Goal: Task Accomplishment & Management: Manage account settings

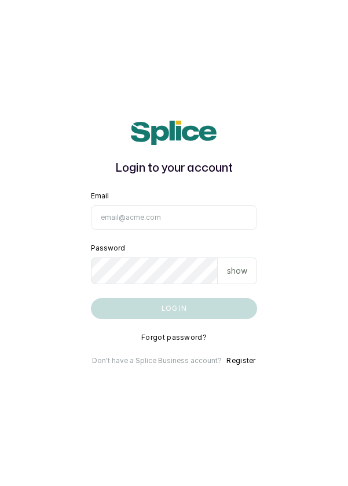
click at [178, 230] on input "Email" at bounding box center [174, 217] width 167 height 24
type input "info@dermaspaceng.com"
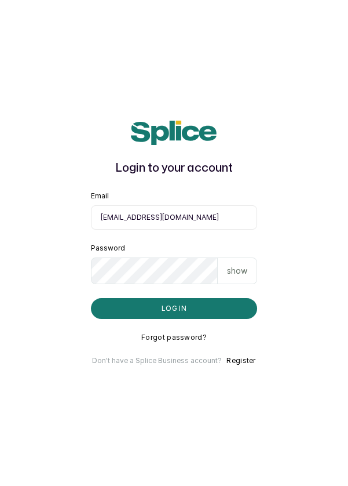
click at [91, 298] on button "Log in" at bounding box center [174, 308] width 167 height 21
click at [163, 230] on input "info@dermaspaceng.com" at bounding box center [174, 217] width 167 height 24
click at [179, 319] on button "Log in" at bounding box center [174, 308] width 167 height 21
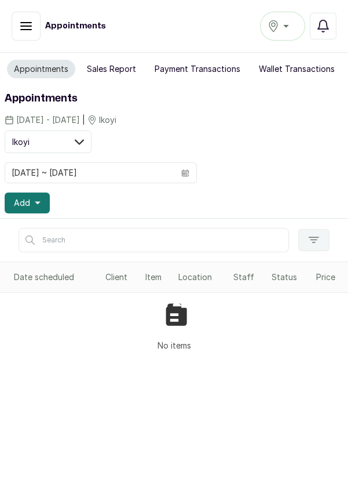
click at [285, 35] on button "Ikoyi" at bounding box center [282, 26] width 45 height 29
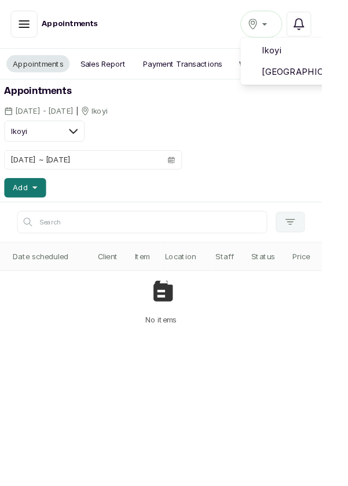
click at [316, 82] on span "Victoria Island" at bounding box center [325, 78] width 83 height 14
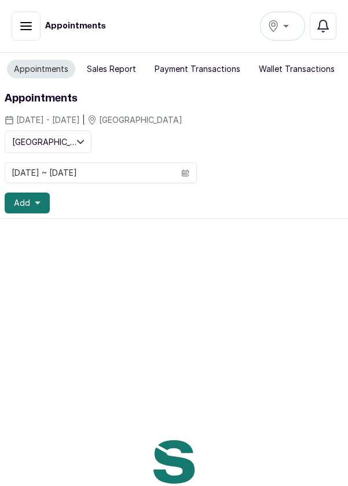
click at [105, 75] on button "Sales Report" at bounding box center [111, 69] width 63 height 19
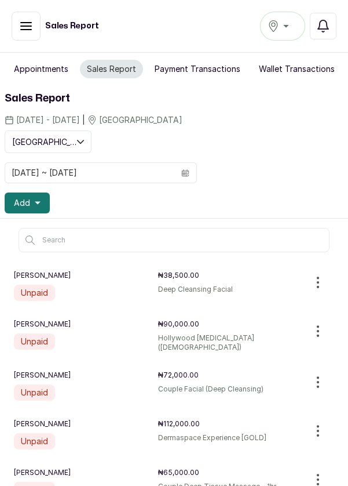
scroll to position [6, 0]
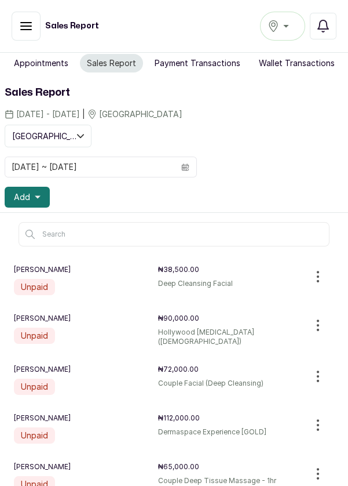
click at [50, 46] on div "Sales Report Victoria Island Notifications" at bounding box center [174, 26] width 348 height 53
click at [53, 66] on button "Appointments" at bounding box center [41, 63] width 68 height 19
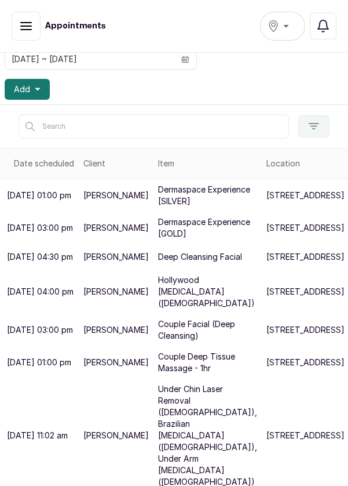
scroll to position [206, 0]
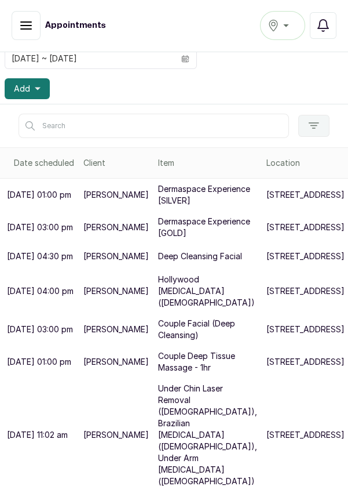
scroll to position [6, 0]
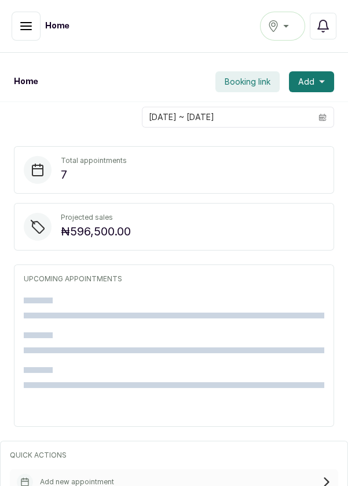
click at [23, 19] on icon "button" at bounding box center [26, 26] width 14 height 14
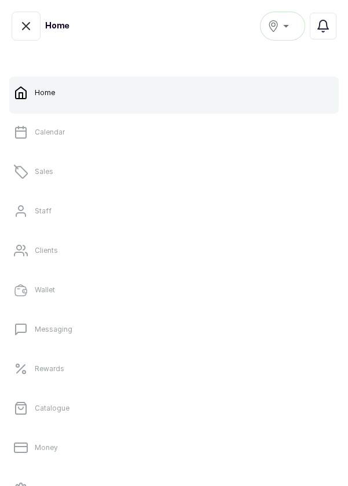
click at [78, 136] on link "Calendar" at bounding box center [174, 132] width 330 height 32
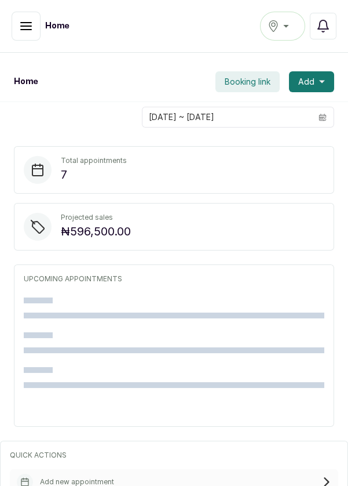
click at [24, 38] on button "button" at bounding box center [26, 26] width 29 height 29
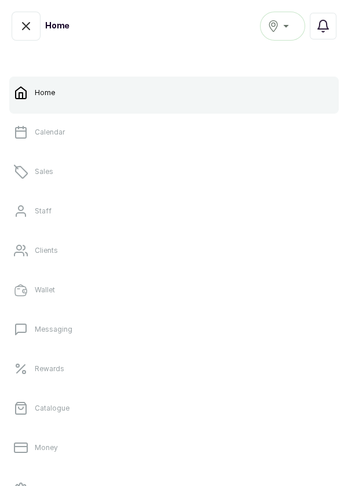
click at [285, 33] on button "Victoria Island" at bounding box center [282, 26] width 45 height 29
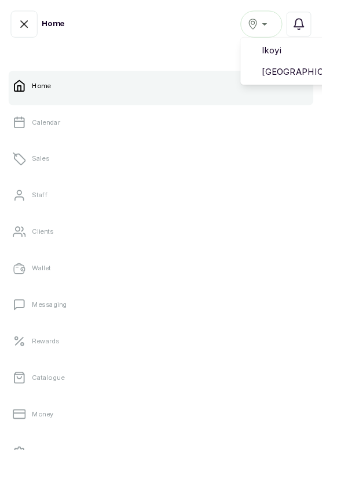
click at [311, 80] on span "Victoria Island" at bounding box center [325, 78] width 83 height 14
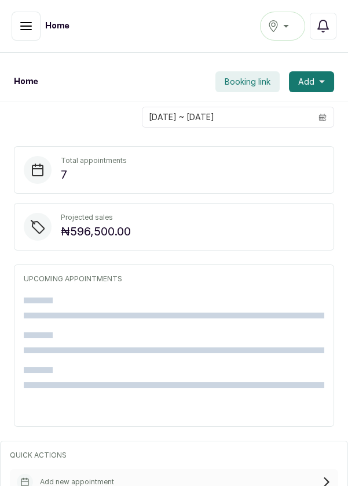
click at [23, 31] on icon "button" at bounding box center [26, 26] width 14 height 14
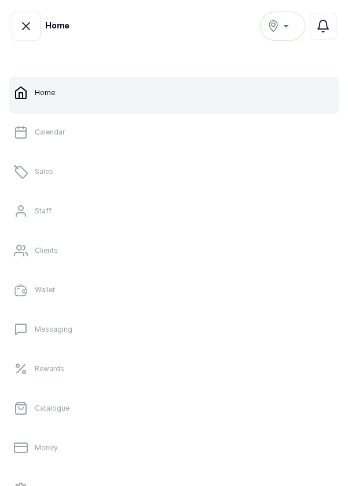
click at [49, 179] on link "Sales" at bounding box center [174, 171] width 330 height 32
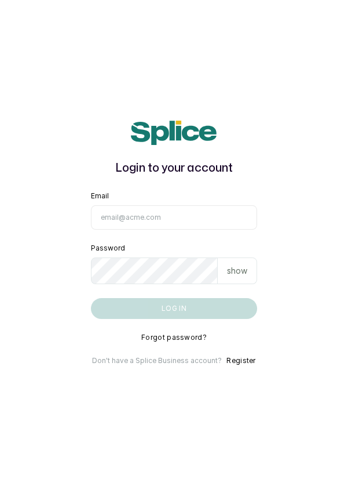
click at [155, 230] on input "Email" at bounding box center [174, 217] width 167 height 24
type input "[EMAIL_ADDRESS][DOMAIN_NAME]"
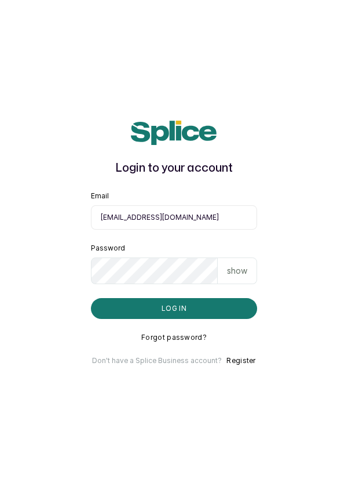
click at [91, 298] on button "Log in" at bounding box center [174, 308] width 167 height 21
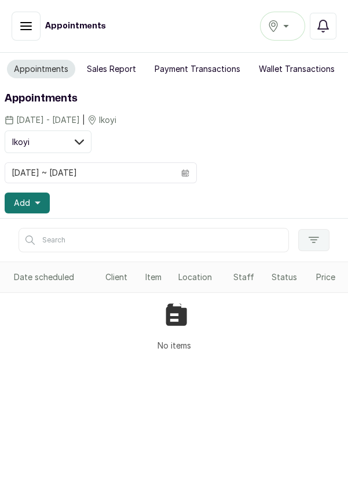
click at [293, 38] on button "Ikoyi" at bounding box center [282, 26] width 45 height 29
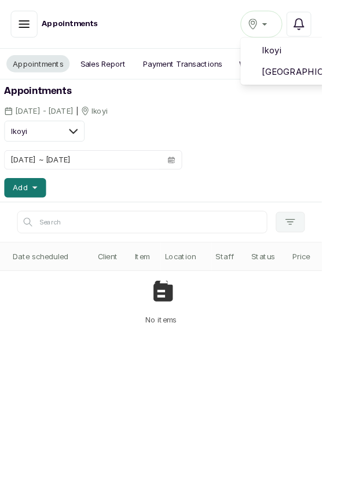
click at [311, 82] on span "Victoria Island" at bounding box center [325, 78] width 83 height 14
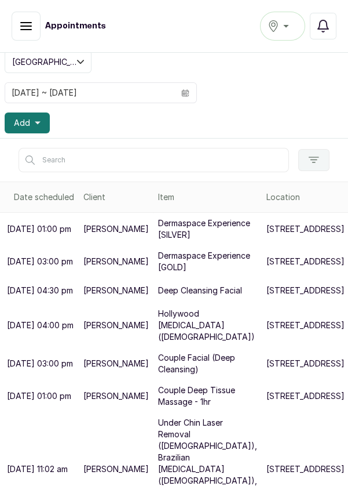
scroll to position [83, 0]
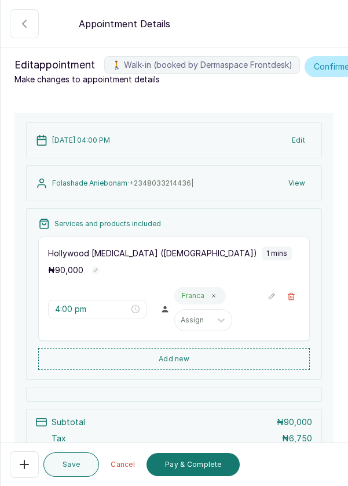
click at [209, 469] on button "Pay & Complete" at bounding box center [193, 464] width 93 height 23
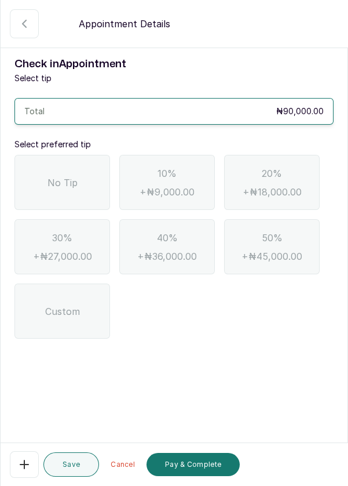
click at [60, 187] on span "No Tip" at bounding box center [63, 183] width 30 height 14
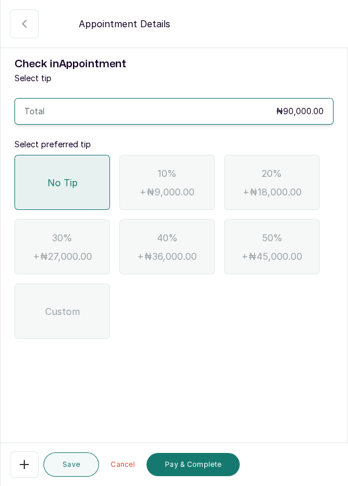
click at [203, 471] on button "Pay & Complete" at bounding box center [193, 464] width 93 height 23
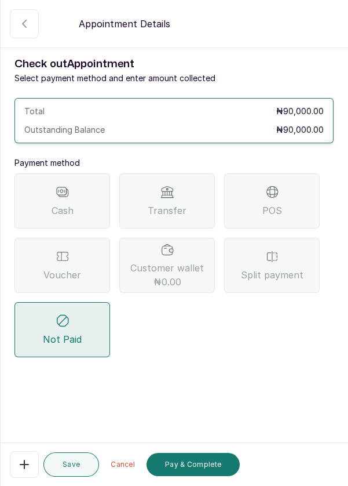
click at [186, 206] on div "Transfer" at bounding box center [167, 200] width 96 height 55
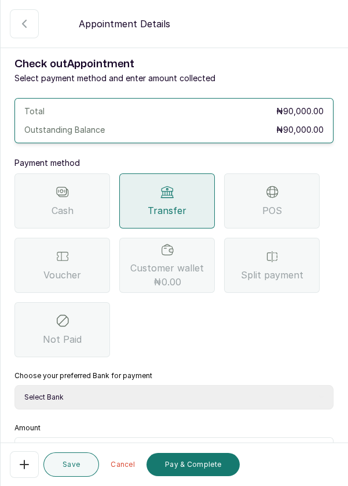
click at [217, 395] on select "Select Bank DERMASPACE ESTHETIC & WELLNESS CENT Sterling Bank DERMASPACEEST/DER…" at bounding box center [173, 397] width 319 height 24
select select "818ea5c0-5b47-4751-8f35-6fc14409c533"
click at [14, 385] on select "Select Bank DERMASPACE ESTHETIC & WELLNESS CENT Sterling Bank DERMASPACEEST/DER…" at bounding box center [173, 397] width 319 height 24
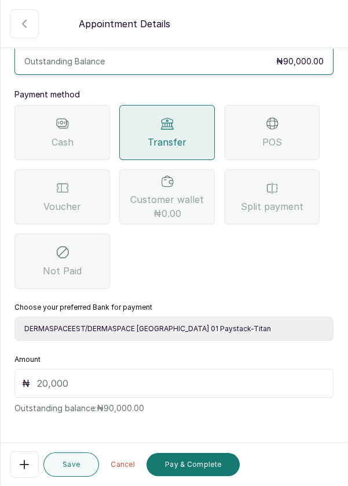
scroll to position [77, 0]
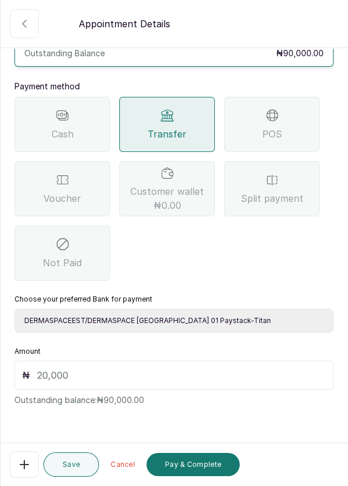
click at [216, 390] on p "Outstanding balance: ₦90,000.00" at bounding box center [173, 398] width 319 height 16
click at [199, 379] on input "text" at bounding box center [181, 375] width 289 height 14
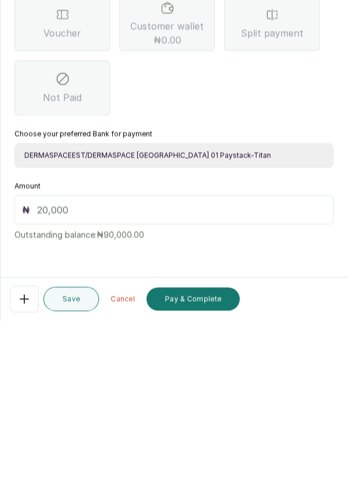
scroll to position [48, 0]
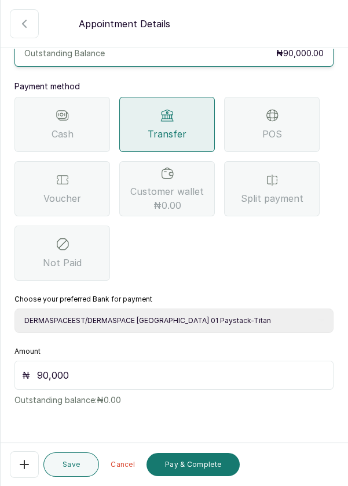
type input "90,000"
click at [209, 470] on button "Pay & Complete" at bounding box center [193, 464] width 93 height 23
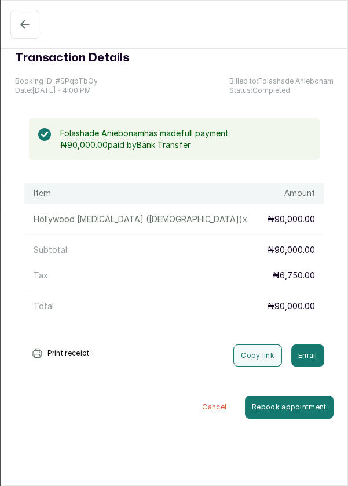
click at [26, 34] on button "Completed" at bounding box center [24, 24] width 29 height 29
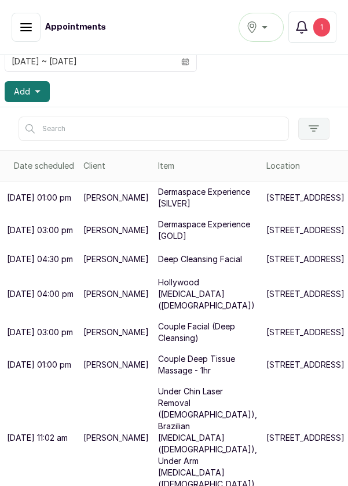
scroll to position [187, 0]
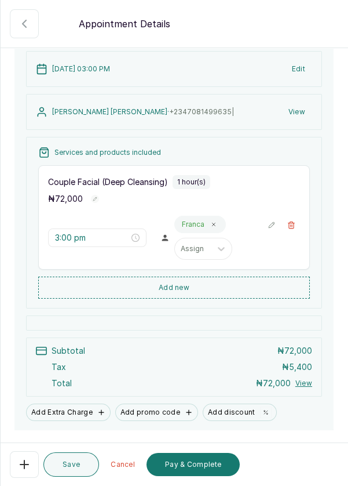
scroll to position [72, 0]
click at [205, 298] on button "Add new" at bounding box center [174, 287] width 272 height 22
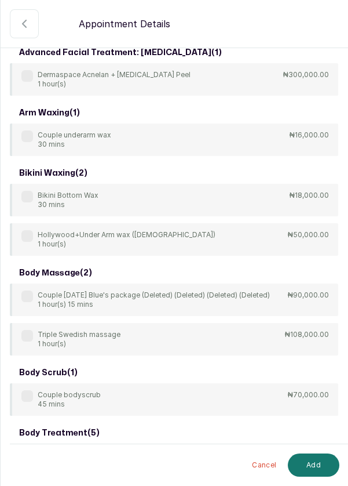
scroll to position [0, 0]
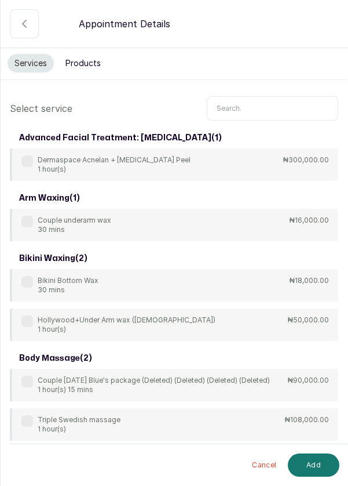
click at [253, 110] on input "text" at bounding box center [273, 108] width 132 height 24
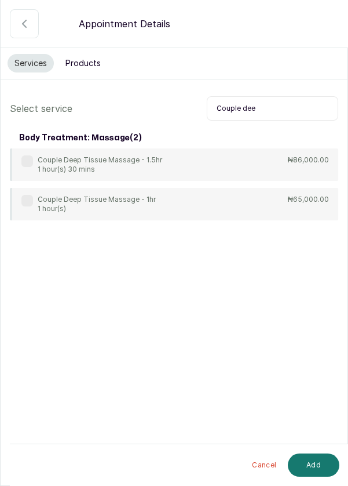
type input "Couple dee"
click at [207, 203] on div "Couple Deep Tissue Massage - 1hr 1 hour(s) ₦65,000.00" at bounding box center [174, 204] width 329 height 32
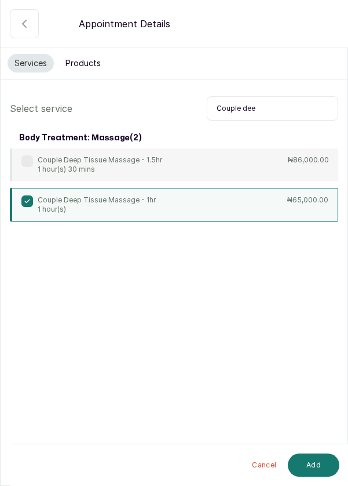
click at [322, 464] on button "Add" at bounding box center [314, 464] width 52 height 23
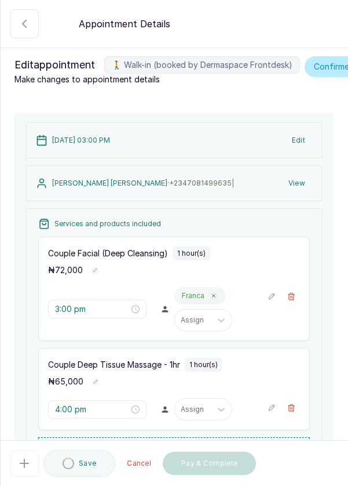
type input "4:00 pm"
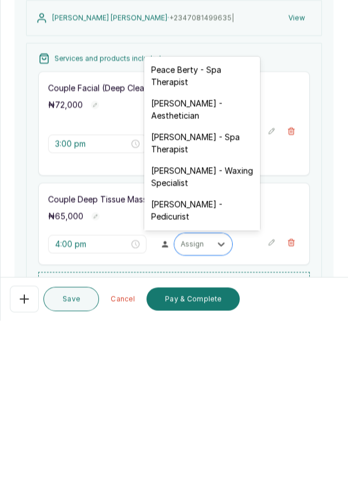
scroll to position [56, 0]
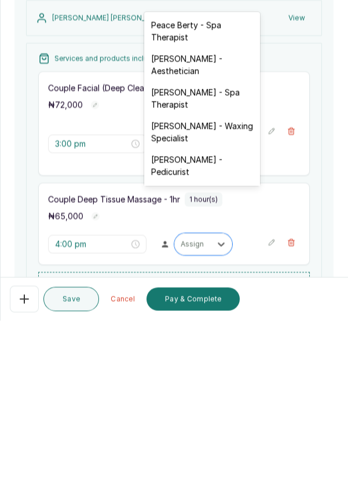
click at [200, 332] on div "[PERSON_NAME] - Pedicurist" at bounding box center [202, 331] width 116 height 34
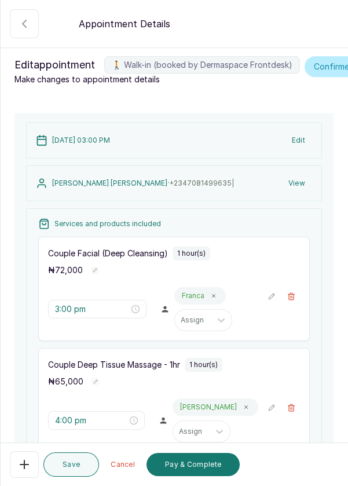
click at [293, 292] on icon "button" at bounding box center [292, 296] width 8 height 8
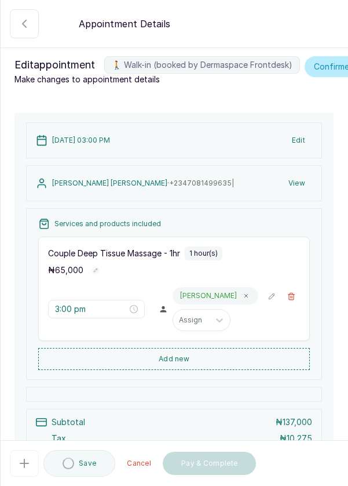
type input "4:00 pm"
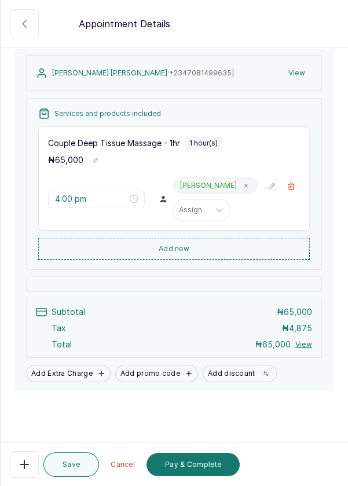
scroll to position [118, 0]
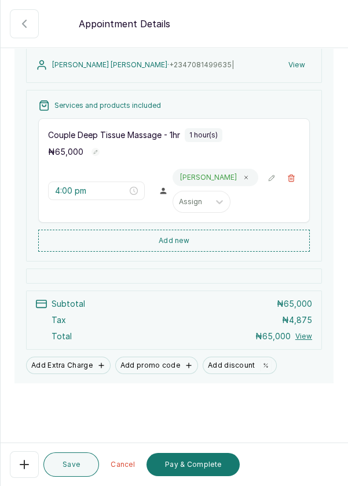
click at [178, 230] on button "Add new" at bounding box center [174, 241] width 272 height 22
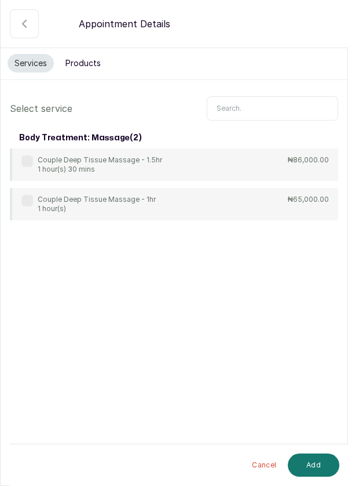
scroll to position [0, 0]
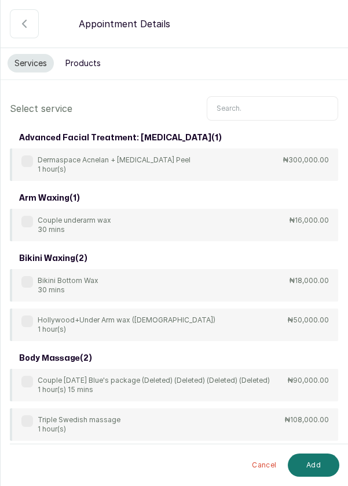
click at [100, 61] on button "Products" at bounding box center [83, 63] width 49 height 19
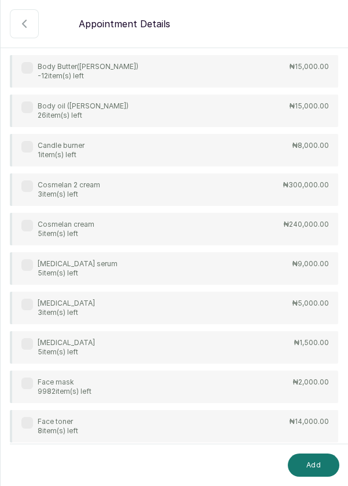
scroll to position [195, 0]
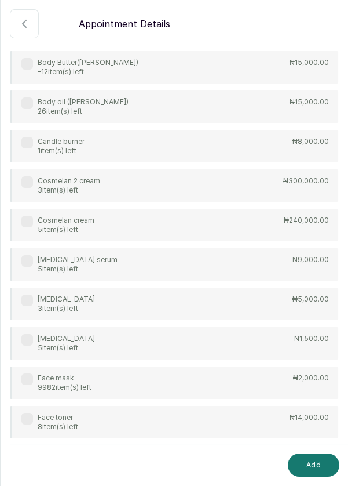
click at [28, 339] on label at bounding box center [27, 340] width 12 height 12
click at [24, 386] on div "Face mask 9982 item(s) left" at bounding box center [56, 382] width 70 height 19
click at [325, 467] on button "Add" at bounding box center [314, 464] width 52 height 23
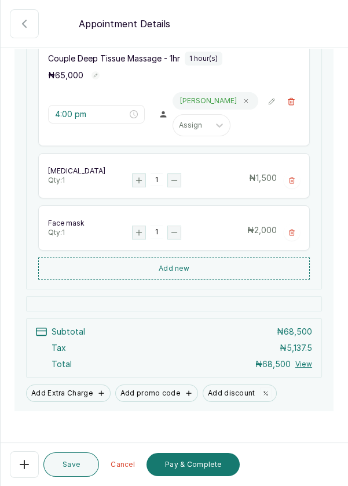
click at [173, 180] on icon "button" at bounding box center [174, 180] width 5 height 0
click at [136, 187] on rect "button" at bounding box center [139, 180] width 13 height 13
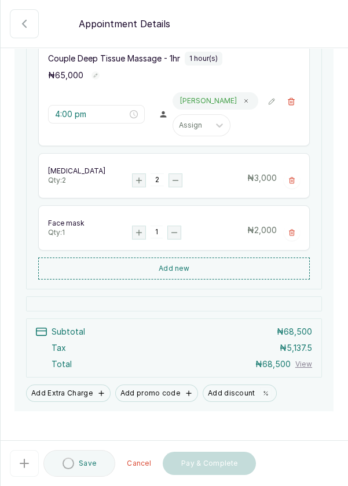
click at [139, 183] on icon "button" at bounding box center [138, 179] width 5 height 5
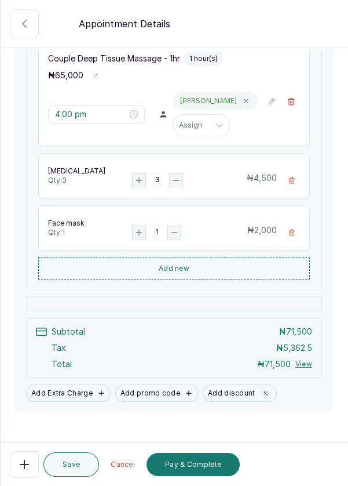
click at [133, 239] on icon "button" at bounding box center [139, 232] width 13 height 13
click at [138, 239] on rect "button" at bounding box center [139, 232] width 13 height 13
click at [175, 180] on icon "button" at bounding box center [175, 180] width 5 height 0
click at [188, 466] on button "Pay & Complete" at bounding box center [193, 464] width 93 height 23
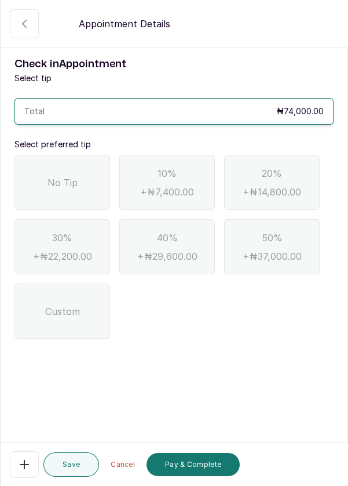
scroll to position [0, 0]
click at [68, 166] on div "No Tip" at bounding box center [62, 182] width 96 height 55
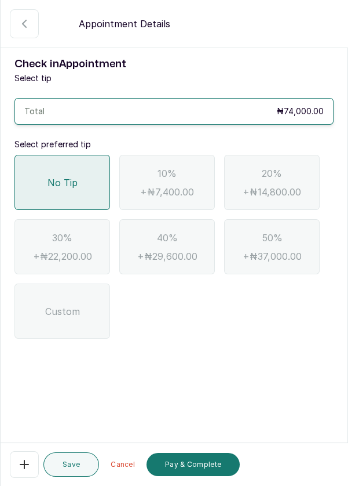
click at [179, 464] on button "Pay & Complete" at bounding box center [193, 464] width 93 height 23
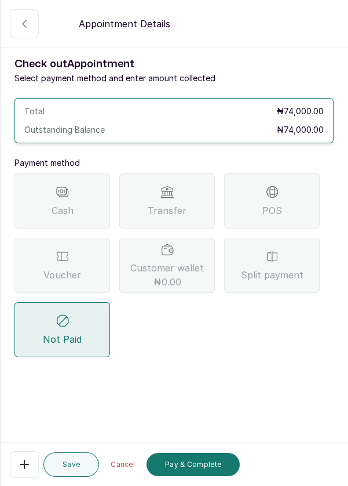
click at [282, 209] on div "POS" at bounding box center [272, 200] width 96 height 55
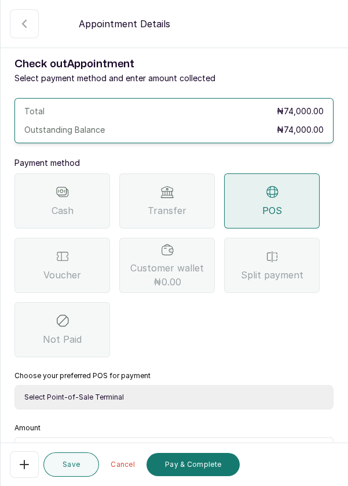
click at [177, 212] on span "Transfer" at bounding box center [167, 210] width 39 height 14
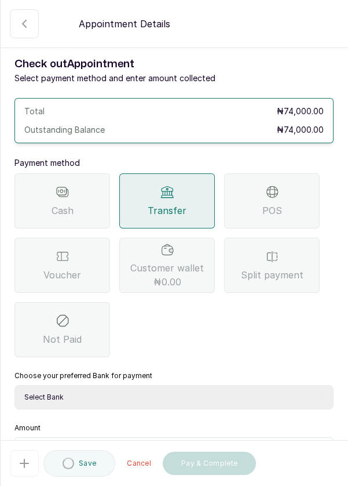
click at [145, 394] on select "Select Bank DERMASPACE ESTHETIC & WELLNESS CENT Sterling Bank DERMASPACEEST/DER…" at bounding box center [173, 397] width 319 height 24
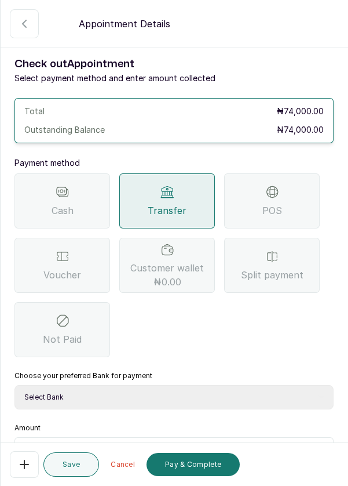
select select "2e74708a-ec72-4623-8678-53c89a685e54"
click at [14, 385] on select "Select Bank DERMASPACE ESTHETIC & WELLNESS CENT Sterling Bank DERMASPACEEST/DER…" at bounding box center [173, 397] width 319 height 24
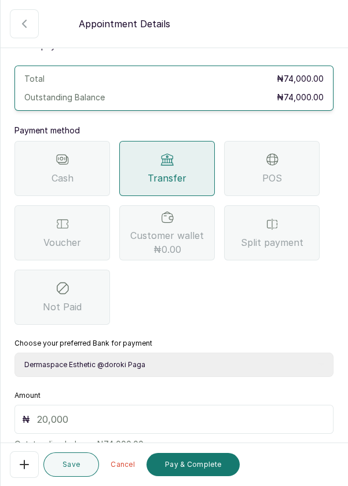
scroll to position [77, 0]
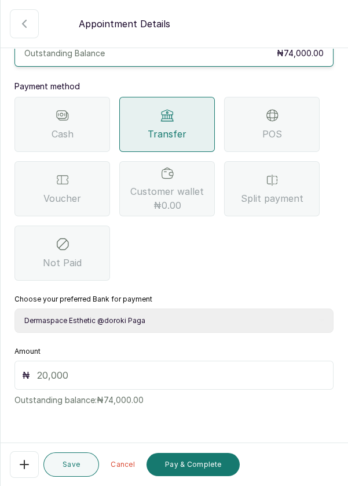
click at [126, 376] on input "text" at bounding box center [181, 375] width 289 height 14
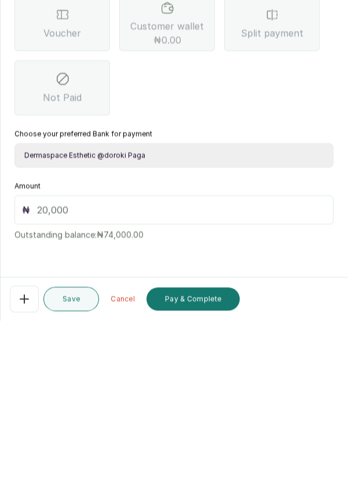
scroll to position [48, 0]
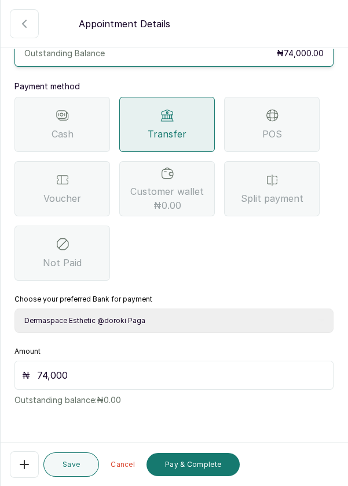
type input "74,000"
click at [196, 467] on button "Pay & Complete" at bounding box center [193, 464] width 93 height 23
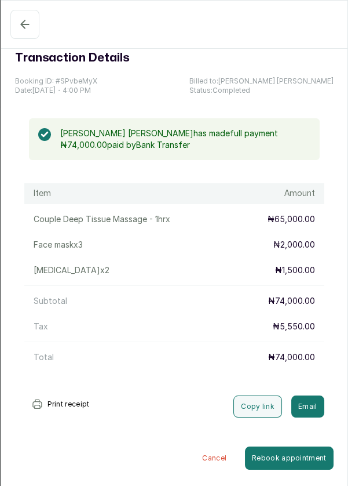
click at [24, 21] on icon "button" at bounding box center [25, 24] width 14 height 14
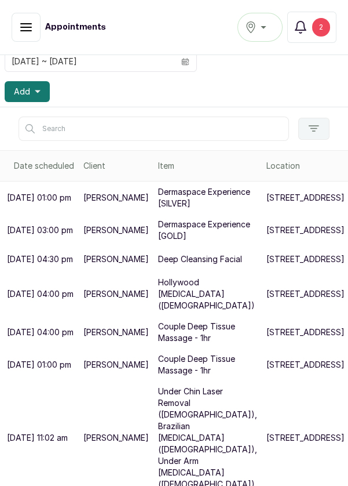
scroll to position [225, 0]
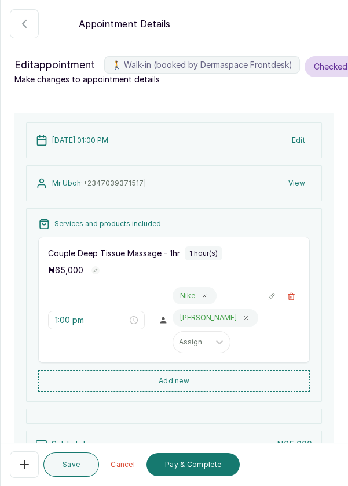
click at [193, 466] on button "Pay & Complete" at bounding box center [193, 464] width 93 height 23
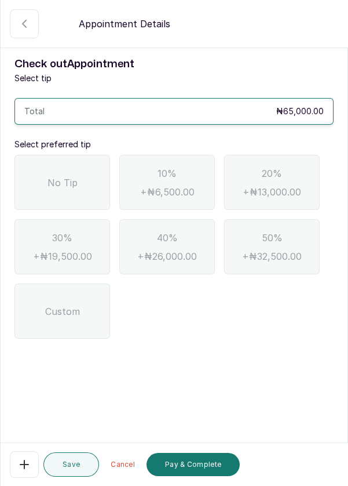
click at [73, 186] on span "No Tip" at bounding box center [63, 183] width 30 height 14
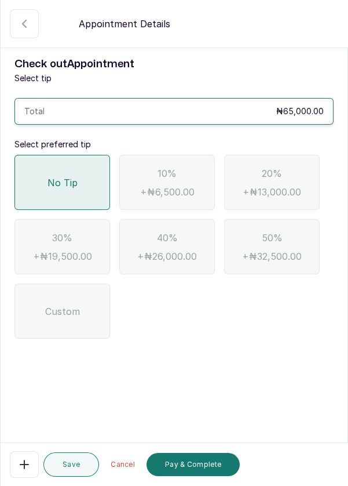
click at [197, 470] on button "Pay & Complete" at bounding box center [193, 464] width 93 height 23
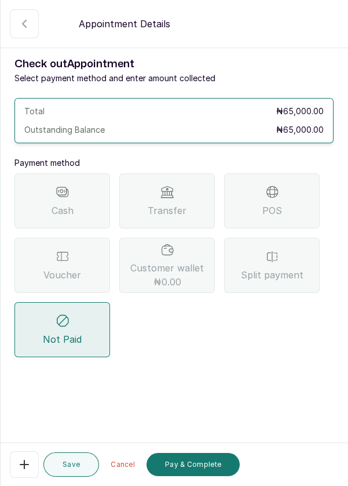
click at [280, 199] on div "POS" at bounding box center [272, 200] width 96 height 55
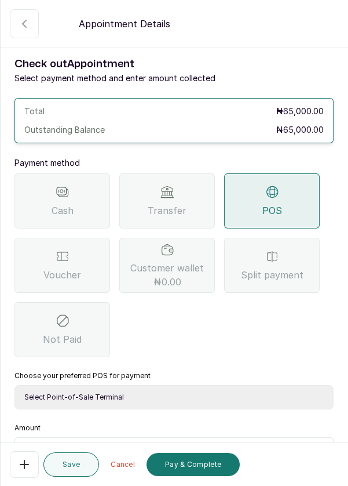
click at [178, 400] on select "Select Point-of-Sale Terminal Pos- Flutterwave Zenith Bank POS - Paga Paga POS …" at bounding box center [173, 397] width 319 height 24
select select "ea021b39-a6bc-4e4d-b5d1-02cb72451b32"
click at [14, 385] on select "Select Point-of-Sale Terminal Pos- Flutterwave Zenith Bank POS - Paga Paga POS …" at bounding box center [173, 397] width 319 height 24
click at [181, 456] on button "Pay & Complete" at bounding box center [193, 464] width 93 height 23
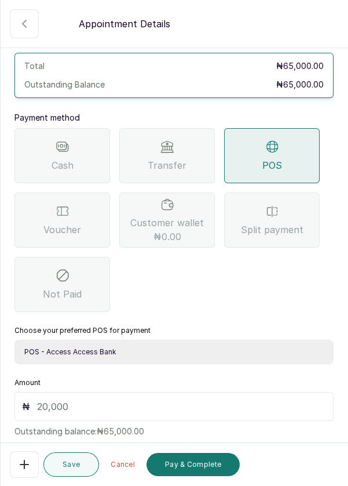
scroll to position [63, 0]
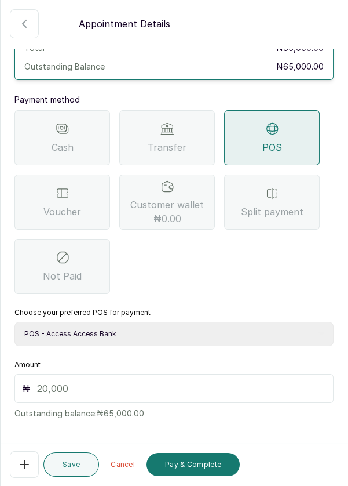
click at [114, 385] on input "text" at bounding box center [181, 388] width 289 height 14
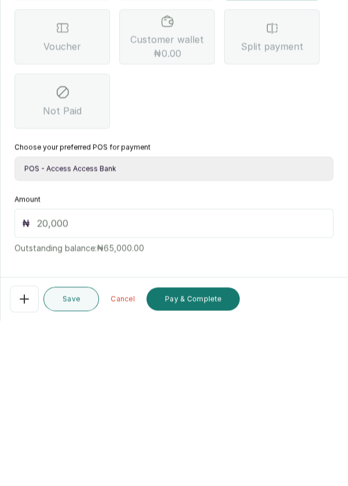
scroll to position [56, 0]
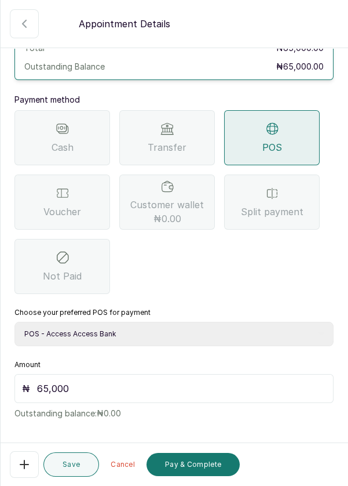
type input "65,000"
click at [192, 465] on button "Pay & Complete" at bounding box center [193, 464] width 93 height 23
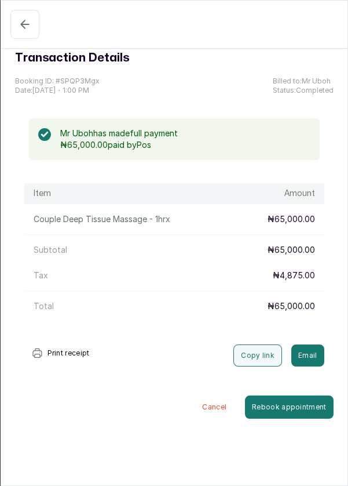
click at [28, 28] on icon "button" at bounding box center [25, 24] width 14 height 14
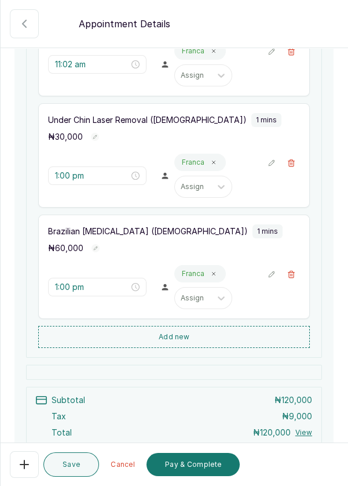
scroll to position [324, 0]
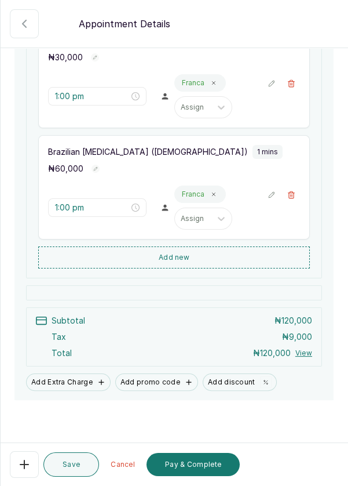
click at [181, 253] on button "Add new" at bounding box center [174, 257] width 272 height 22
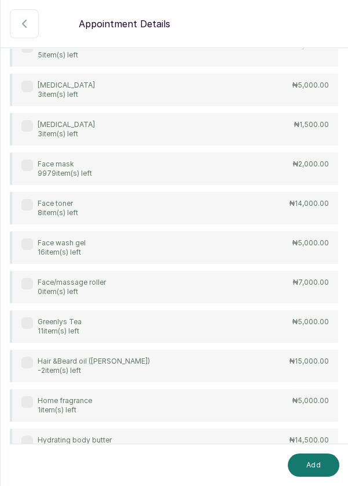
scroll to position [413, 0]
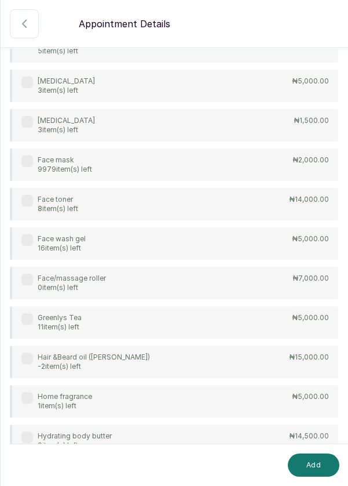
click at [32, 321] on div "Greenlys Tea 11 item(s) left" at bounding box center [51, 322] width 60 height 19
click at [313, 463] on button "Add" at bounding box center [314, 464] width 52 height 23
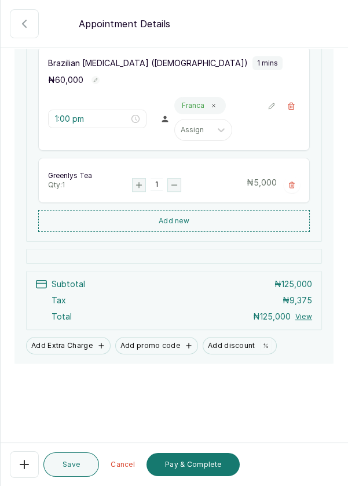
scroll to position [376, 0]
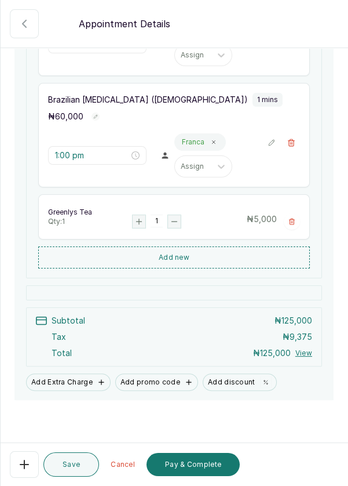
click at [137, 224] on rect "button" at bounding box center [139, 221] width 13 height 13
click at [235, 373] on button "Add discount" at bounding box center [240, 381] width 74 height 17
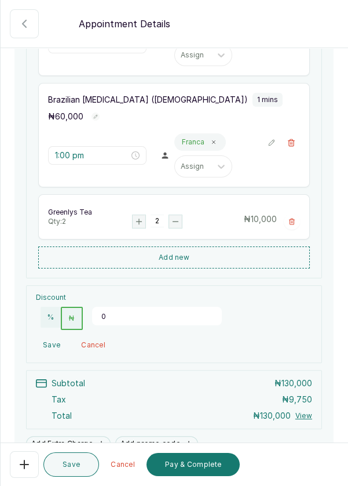
scroll to position [375, 0]
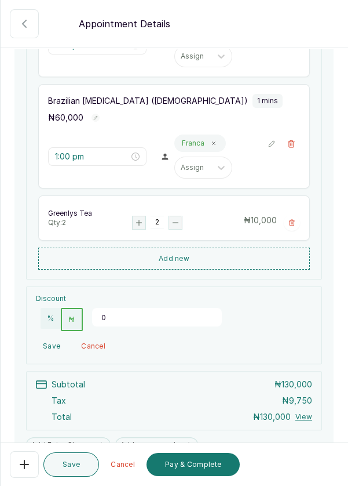
click at [43, 310] on button "%" at bounding box center [51, 318] width 20 height 21
click at [111, 311] on input "0" at bounding box center [157, 317] width 130 height 19
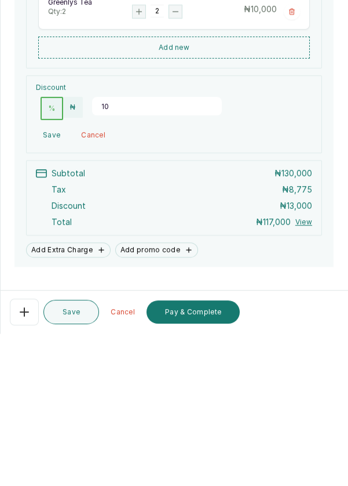
scroll to position [438, 0]
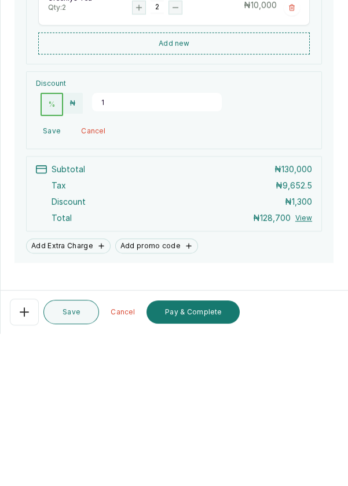
type input "1"
click at [72, 250] on button "₦" at bounding box center [72, 255] width 19 height 21
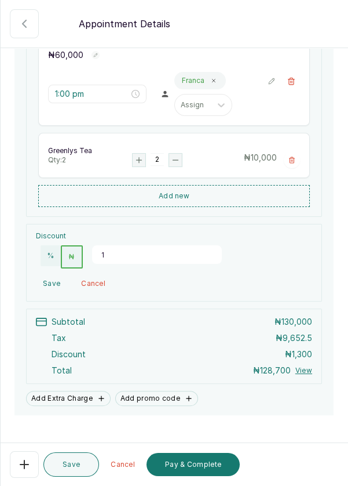
click at [108, 248] on input "1" at bounding box center [157, 254] width 130 height 19
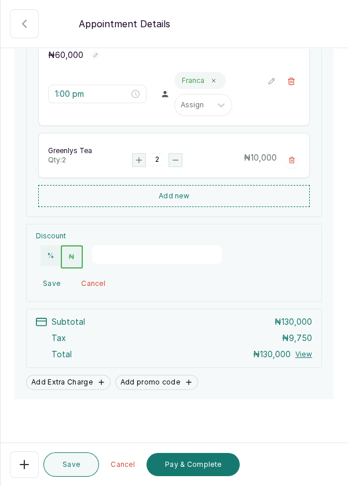
scroll to position [435, 0]
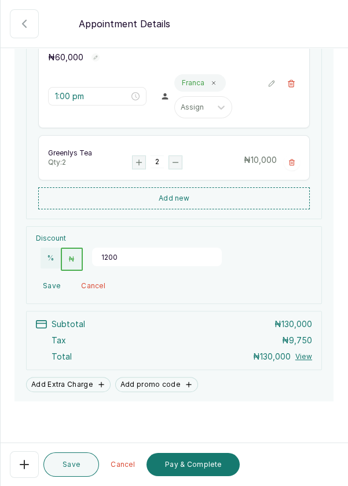
type input "12000"
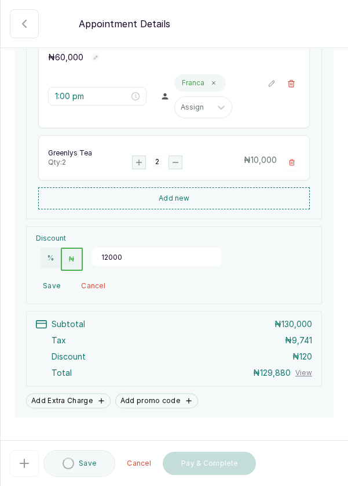
scroll to position [438, 0]
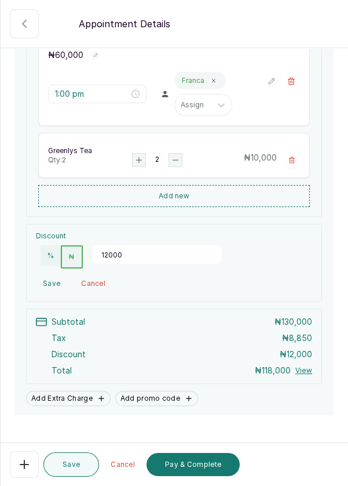
click at [201, 470] on button "Pay & Complete" at bounding box center [193, 464] width 93 height 23
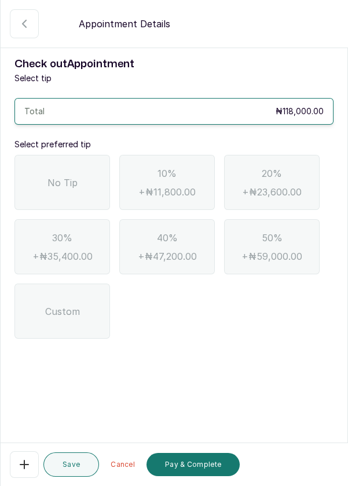
scroll to position [0, 0]
click at [71, 178] on span "No Tip" at bounding box center [63, 183] width 30 height 14
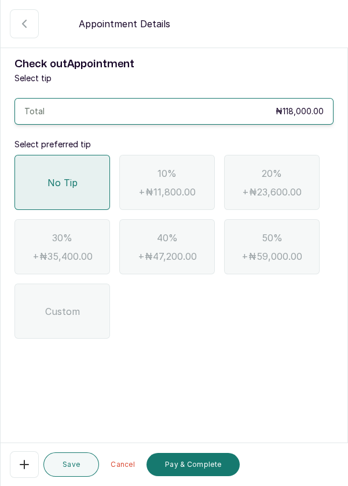
click at [186, 463] on button "Pay & Complete" at bounding box center [193, 464] width 93 height 23
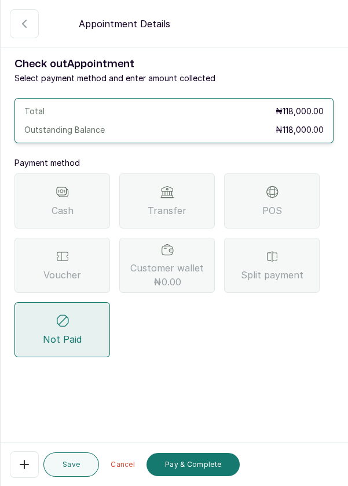
click at [287, 196] on div "POS" at bounding box center [272, 200] width 96 height 55
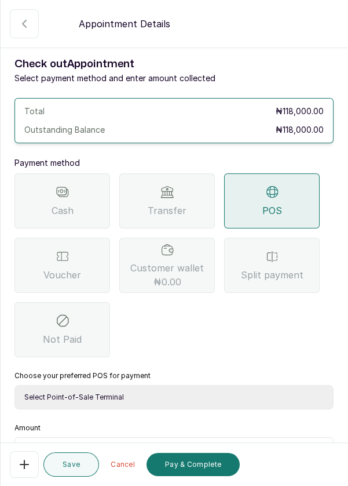
click at [166, 387] on select "Select Point-of-Sale Terminal Pos- Flutterwave Zenith Bank POS - Paga Paga POS …" at bounding box center [173, 397] width 319 height 24
select select "ea021b39-a6bc-4e4d-b5d1-02cb72451b32"
click at [14, 385] on select "Select Point-of-Sale Terminal Pos- Flutterwave Zenith Bank POS - Paga Paga POS …" at bounding box center [173, 397] width 319 height 24
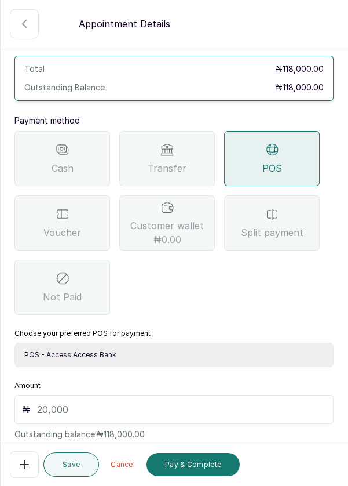
scroll to position [64, 0]
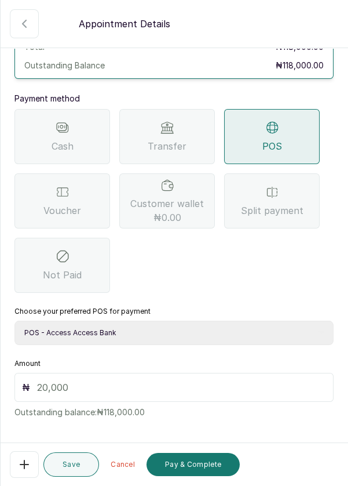
click at [69, 383] on input "text" at bounding box center [181, 387] width 289 height 14
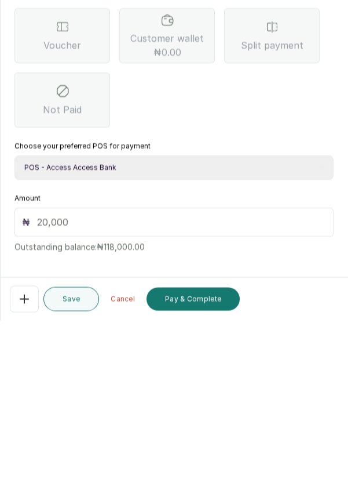
scroll to position [56, 0]
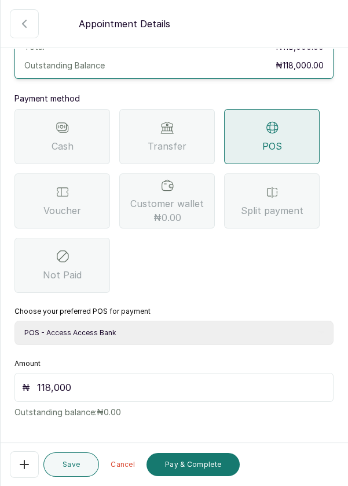
type input "118,000"
click at [196, 460] on button "Pay & Complete" at bounding box center [193, 464] width 93 height 23
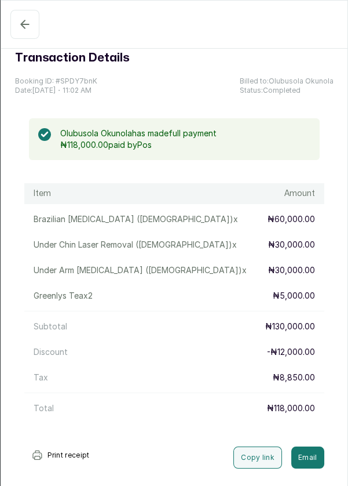
click at [24, 26] on icon "button" at bounding box center [25, 24] width 14 height 14
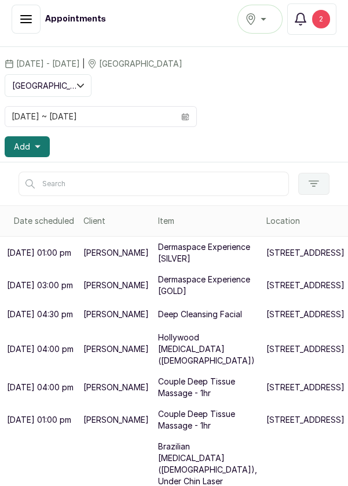
scroll to position [43, 0]
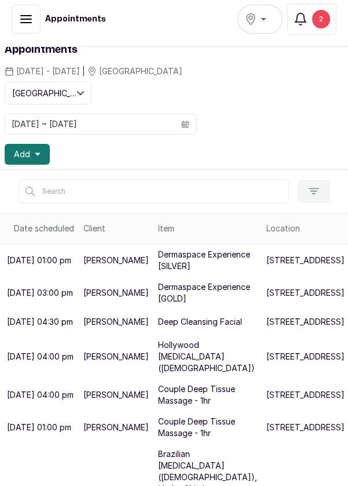
click at [37, 145] on button "Add" at bounding box center [27, 154] width 45 height 21
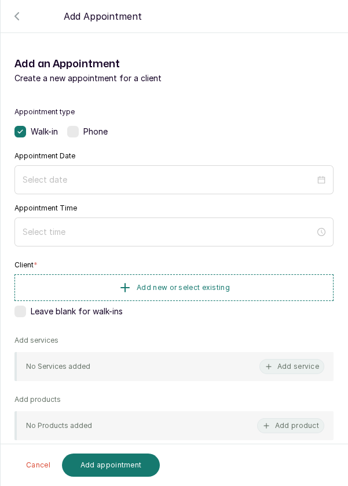
click at [80, 135] on div "Phone" at bounding box center [87, 132] width 41 height 12
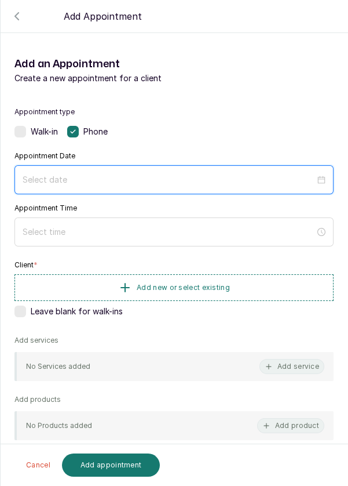
click at [73, 173] on input at bounding box center [169, 179] width 293 height 13
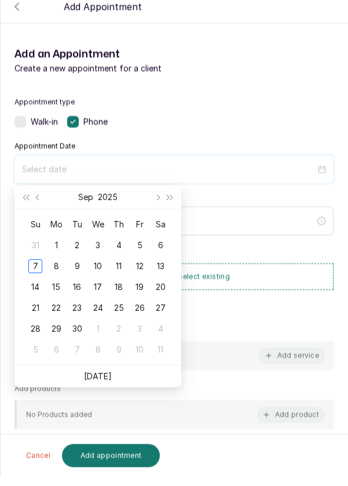
scroll to position [8, 0]
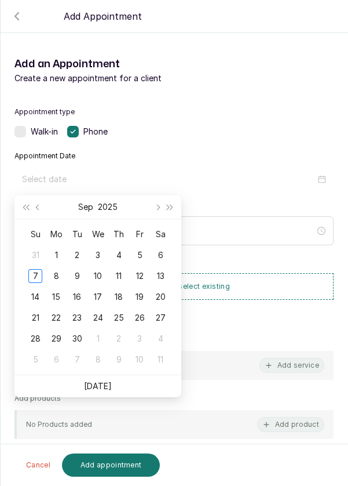
click at [18, 20] on div at bounding box center [174, 48] width 348 height 58
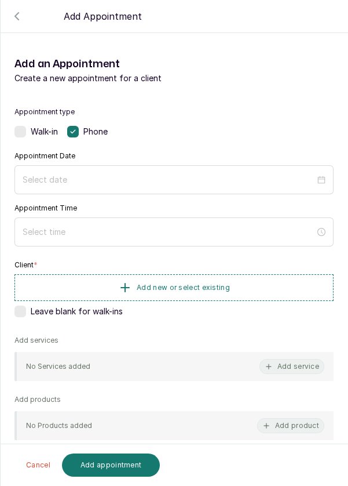
click at [14, 26] on div at bounding box center [174, 48] width 348 height 58
click at [17, 19] on div at bounding box center [174, 48] width 348 height 58
click at [15, 13] on icon "button" at bounding box center [17, 16] width 14 height 14
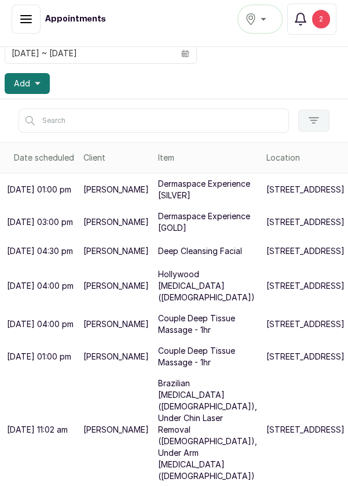
scroll to position [0, 0]
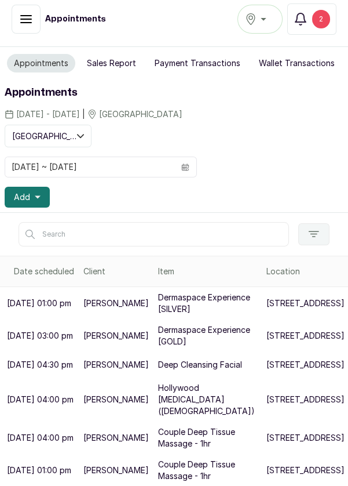
click at [24, 196] on span "Add" at bounding box center [22, 197] width 16 height 12
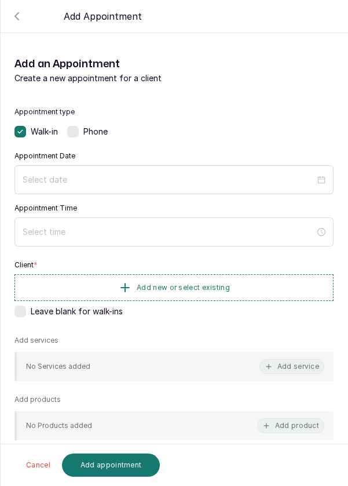
click at [78, 132] on label at bounding box center [73, 132] width 12 height 12
click at [87, 165] on div at bounding box center [173, 179] width 319 height 29
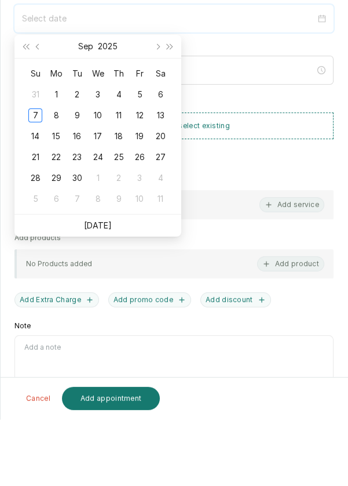
scroll to position [8, 0]
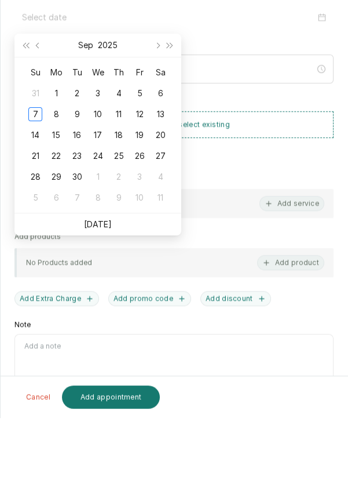
click at [96, 293] on link "[DATE]" at bounding box center [98, 292] width 28 height 10
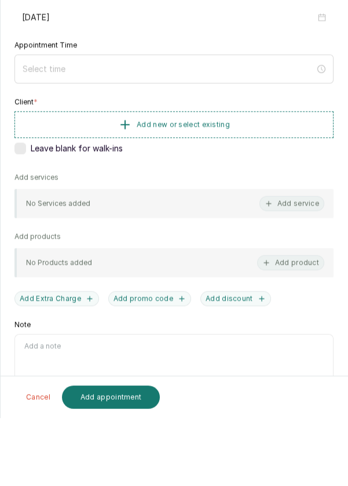
type input "[DATE]"
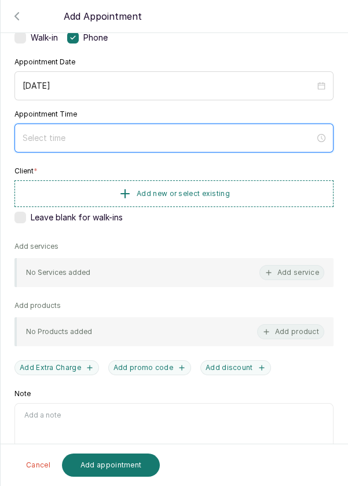
click at [102, 132] on input at bounding box center [169, 138] width 293 height 13
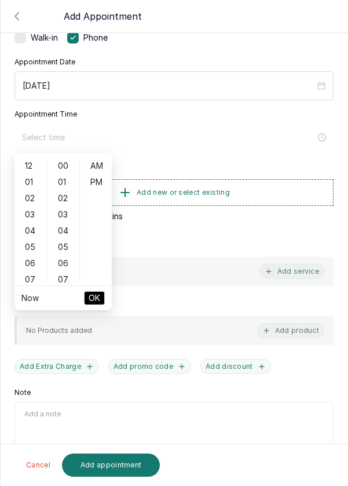
click at [28, 219] on div "03" at bounding box center [31, 214] width 28 height 16
click at [99, 180] on div "PM" at bounding box center [96, 182] width 28 height 16
type input "3:00 pm"
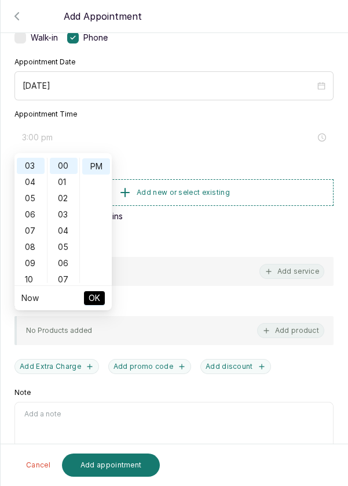
click at [94, 303] on span "OK" at bounding box center [95, 298] width 12 height 22
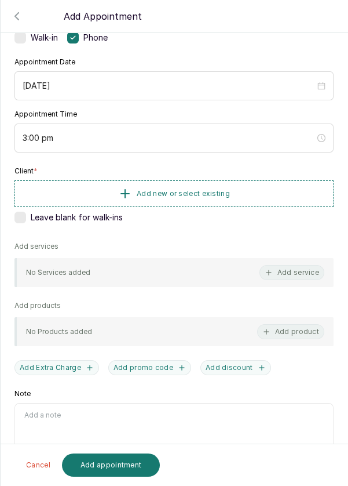
click at [173, 194] on span "Add new or select existing" at bounding box center [183, 193] width 93 height 9
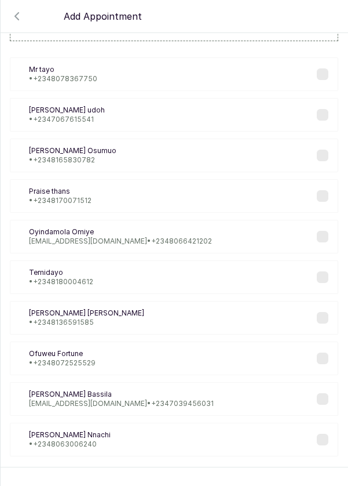
scroll to position [47, 0]
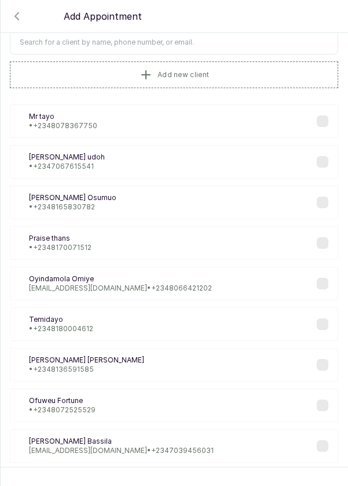
click at [61, 43] on input "text" at bounding box center [174, 42] width 329 height 24
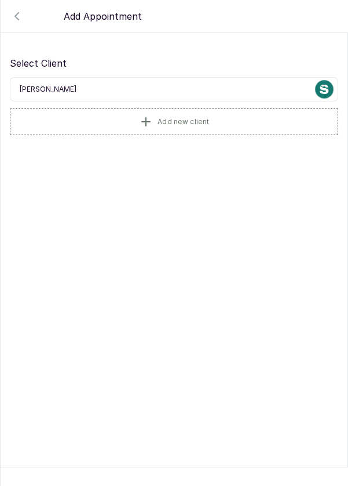
type input "Danie"
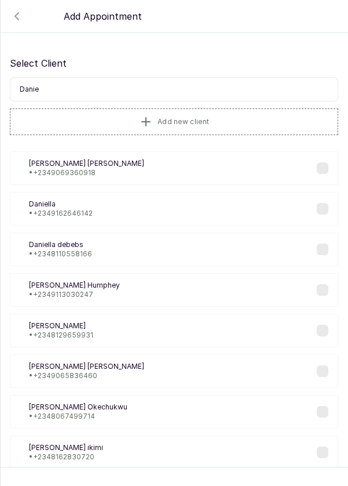
click at [106, 219] on div "[PERSON_NAME] • [PHONE_NUMBER]" at bounding box center [174, 209] width 329 height 34
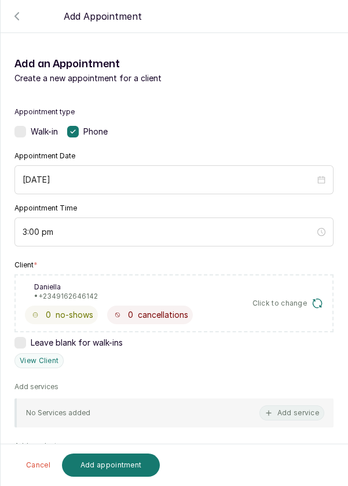
click at [299, 415] on button "Add service" at bounding box center [292, 412] width 65 height 15
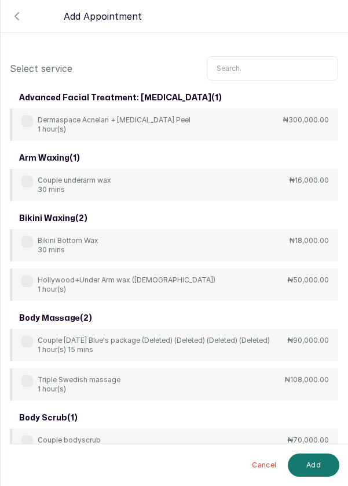
click at [234, 68] on input "text" at bounding box center [273, 68] width 132 height 24
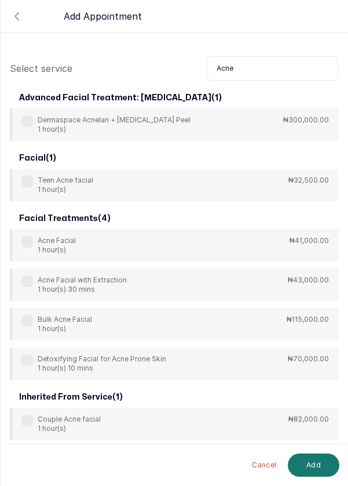
type input "Acne"
click at [23, 244] on label at bounding box center [27, 242] width 12 height 12
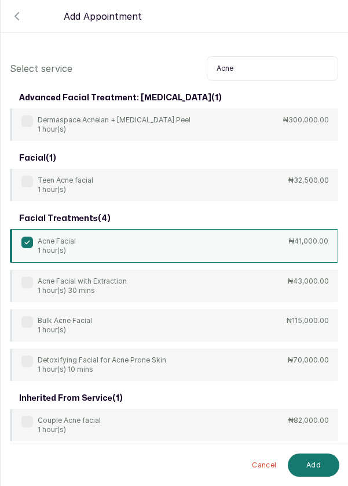
click at [305, 461] on button "Add" at bounding box center [314, 464] width 52 height 23
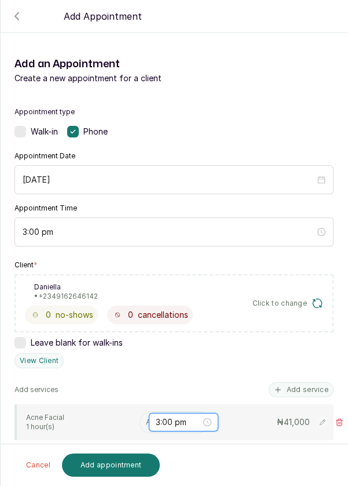
click at [186, 418] on input "3:00 pm" at bounding box center [178, 422] width 45 height 13
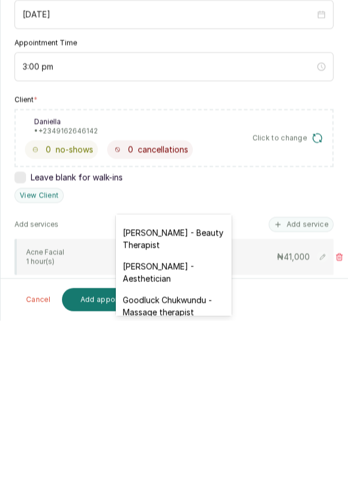
scroll to position [343, 0]
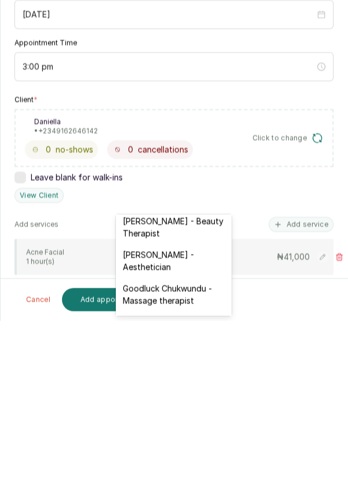
click at [189, 410] on div "[PERSON_NAME] - Aesthetician" at bounding box center [174, 426] width 116 height 34
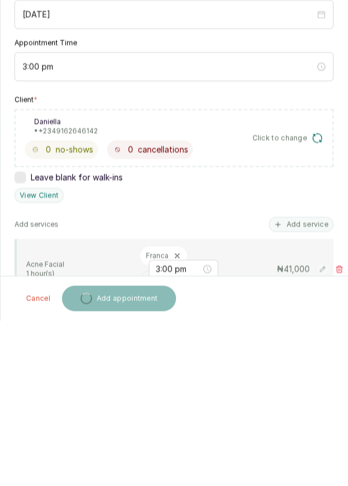
scroll to position [8, 0]
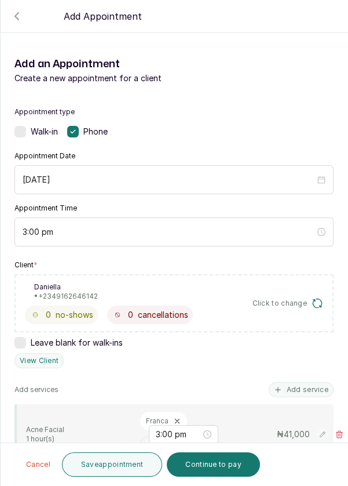
click at [210, 471] on button "Continue to pay" at bounding box center [213, 464] width 93 height 24
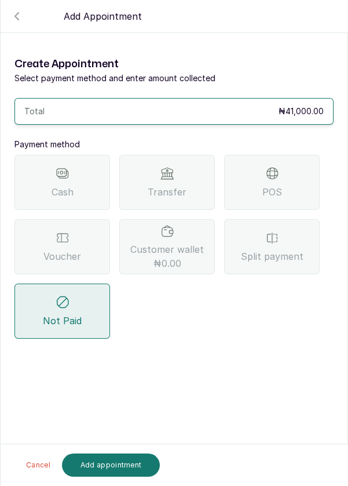
click at [272, 185] on span "POS" at bounding box center [273, 192] width 20 height 14
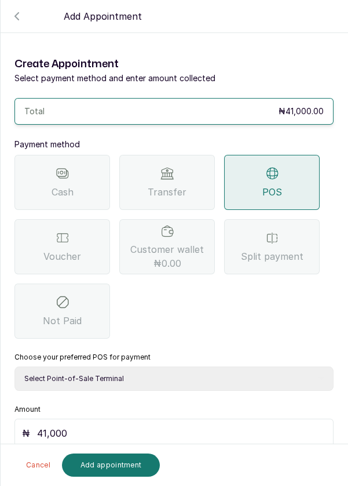
click at [208, 366] on select "Select Point-of-Sale Terminal Pos- Flutterwave Zenith Bank POS - Paga Paga POS …" at bounding box center [173, 378] width 319 height 24
select select "ea021b39-a6bc-4e4d-b5d1-02cb72451b32"
click at [14, 366] on select "Select Point-of-Sale Terminal Pos- Flutterwave Zenith Bank POS - Paga Paga POS …" at bounding box center [173, 378] width 319 height 24
click at [109, 461] on button "Add appointment" at bounding box center [111, 464] width 99 height 23
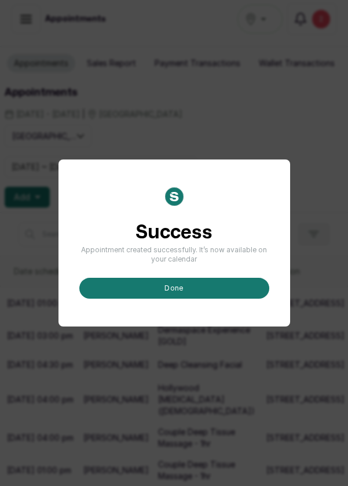
click at [169, 299] on button "done" at bounding box center [174, 288] width 190 height 21
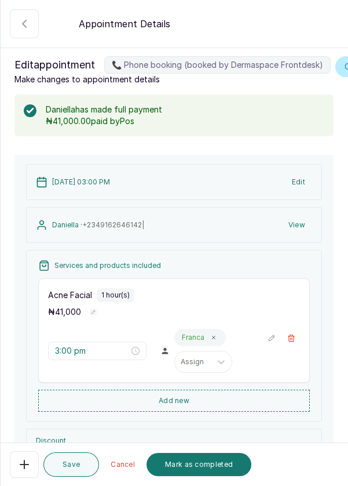
click at [202, 461] on button "Mark as completed" at bounding box center [199, 464] width 105 height 23
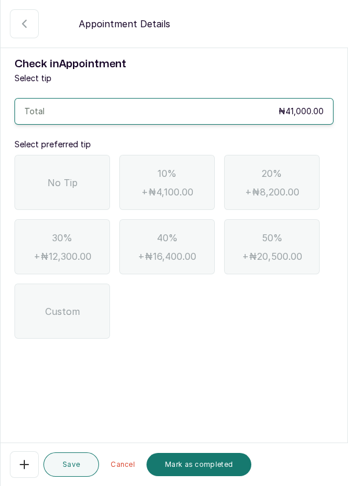
click at [70, 186] on span "No Tip" at bounding box center [63, 183] width 30 height 14
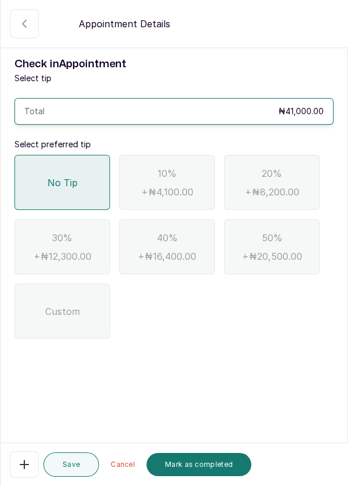
click at [208, 471] on button "Mark as completed" at bounding box center [199, 464] width 105 height 23
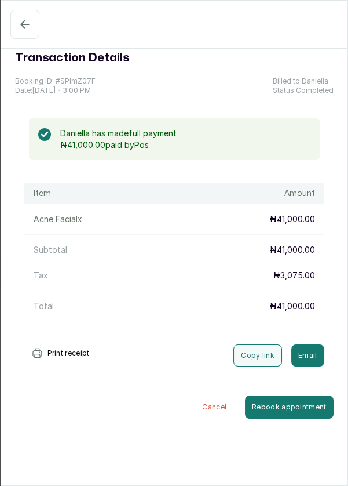
click at [23, 26] on icon "button" at bounding box center [25, 24] width 8 height 8
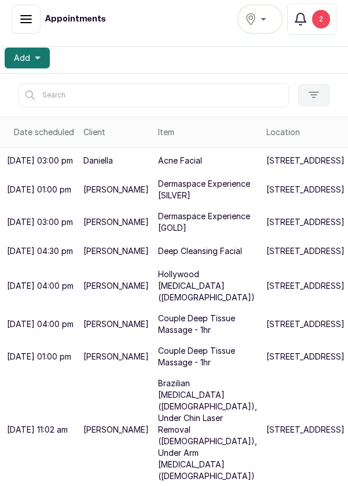
scroll to position [281, 0]
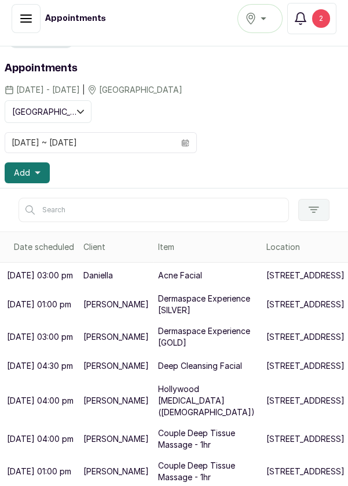
scroll to position [0, 0]
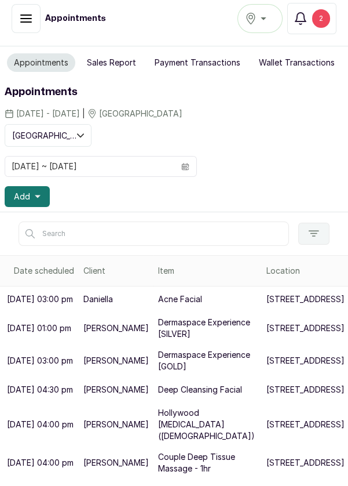
click at [24, 191] on span "Add" at bounding box center [22, 197] width 16 height 12
click at [26, 191] on span "Add" at bounding box center [22, 197] width 16 height 12
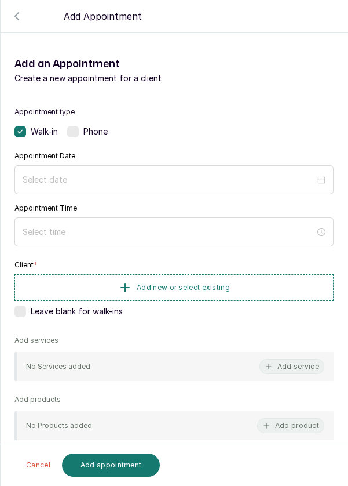
click at [71, 136] on label at bounding box center [73, 132] width 12 height 12
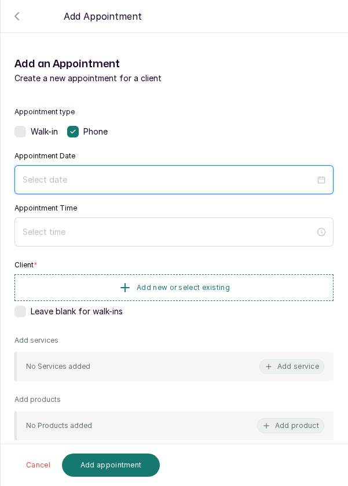
click at [96, 181] on input at bounding box center [169, 179] width 293 height 13
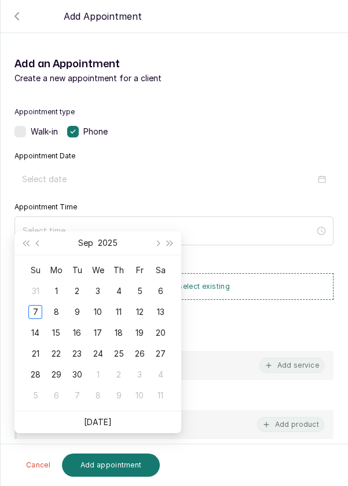
click at [61, 305] on div "8" at bounding box center [56, 312] width 14 height 14
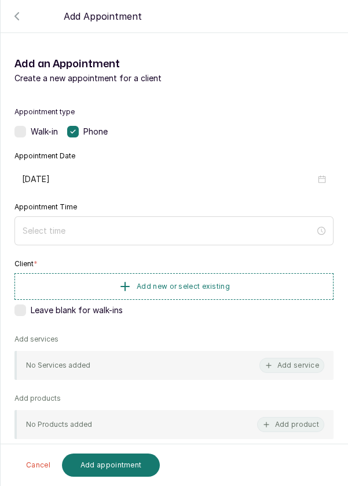
type input "[DATE]"
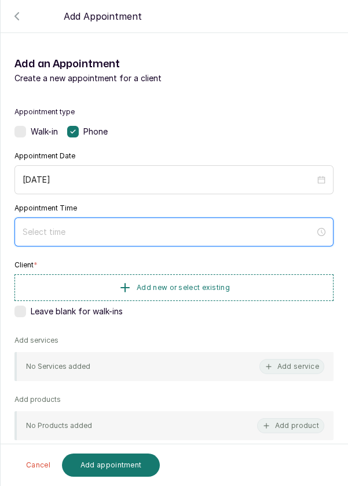
click at [107, 234] on input at bounding box center [169, 232] width 293 height 13
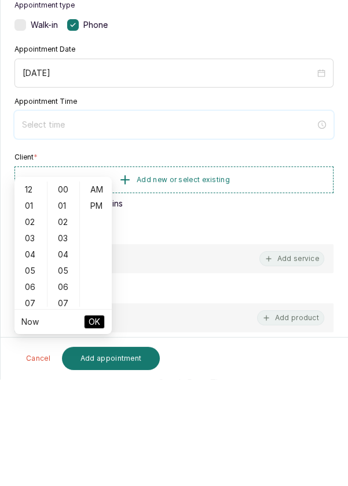
scroll to position [45, 0]
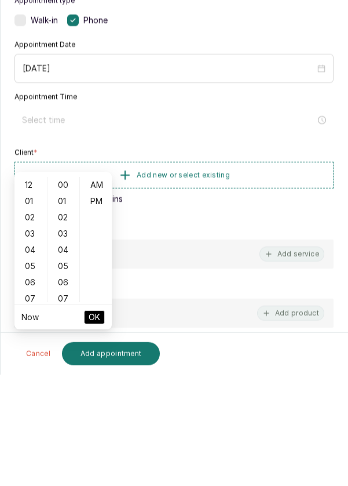
click at [36, 304] on div "01" at bounding box center [31, 312] width 28 height 16
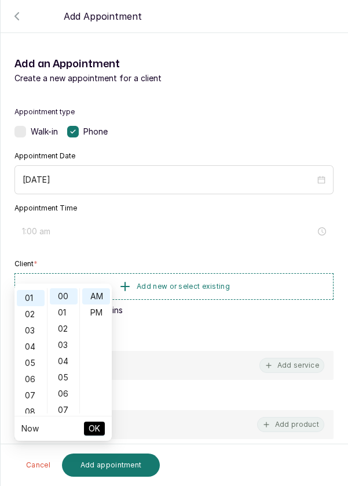
scroll to position [16, 0]
click at [101, 304] on div "PM" at bounding box center [96, 312] width 28 height 16
type input "1:00 pm"
click at [93, 417] on span "OK" at bounding box center [95, 428] width 12 height 22
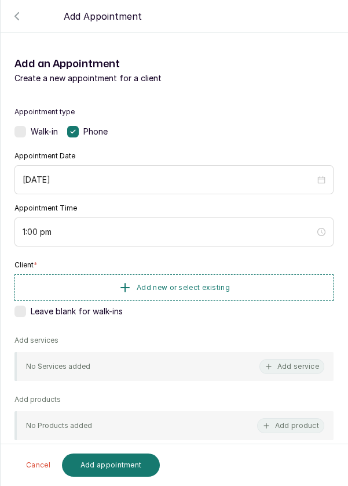
click at [178, 283] on span "Add new or select existing" at bounding box center [183, 287] width 93 height 9
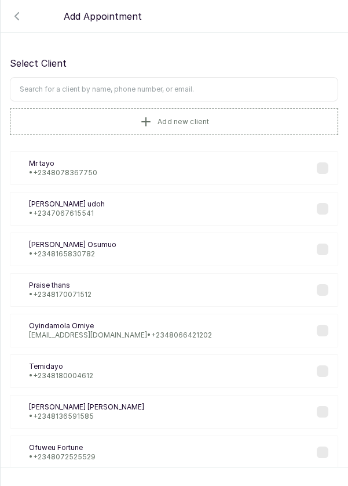
click at [78, 127] on button "Add new client" at bounding box center [174, 121] width 329 height 27
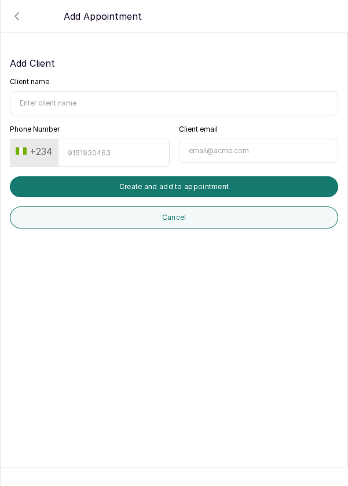
click at [77, 104] on input "Client name" at bounding box center [174, 103] width 329 height 24
type input "[PERSON_NAME]"
click at [104, 153] on input "Phone Number" at bounding box center [113, 153] width 111 height 28
type input "8095067777"
click at [198, 183] on button "Create and add to appointment" at bounding box center [174, 186] width 329 height 21
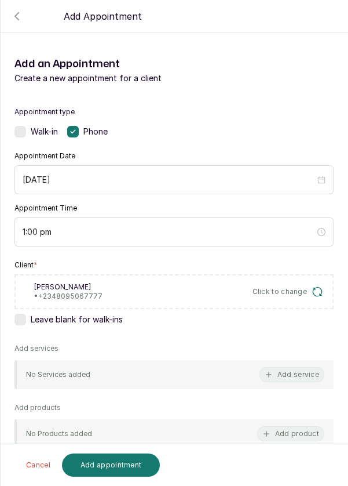
click at [296, 376] on button "Add service" at bounding box center [292, 374] width 65 height 15
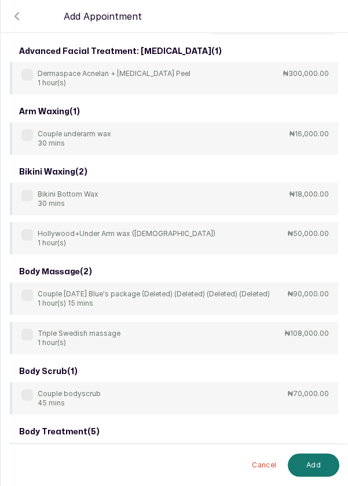
scroll to position [0, 0]
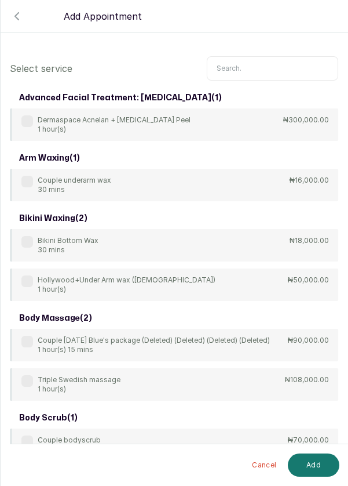
click at [255, 71] on input "text" at bounding box center [273, 68] width 132 height 24
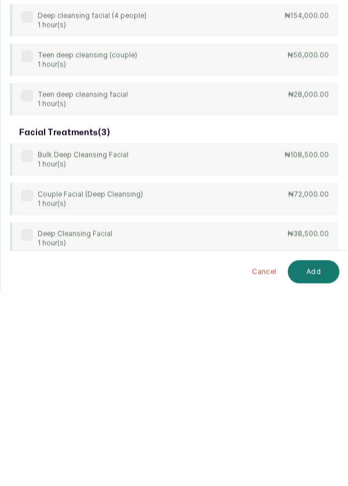
scroll to position [286, 0]
click at [29, 376] on div "body treatment: massage ( 9 ) 4Hands Deep Tissue Massage 45 mins ₦55,000.00 Bul…" at bounding box center [174, 175] width 329 height 747
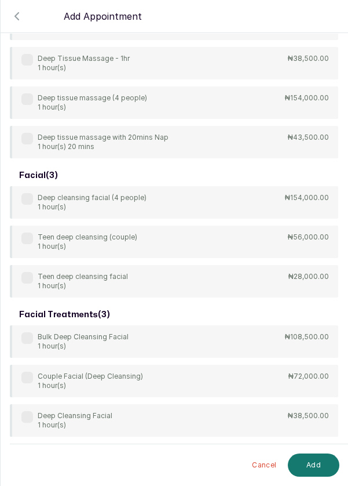
scroll to position [336, 0]
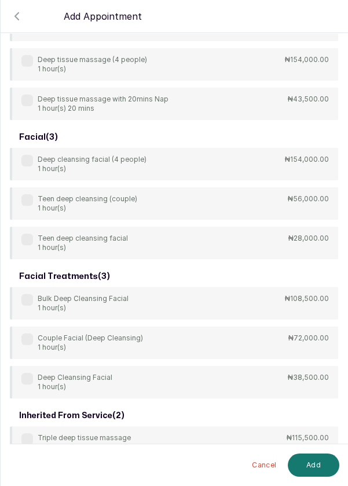
click at [32, 383] on div "Deep Cleansing Facial 1 hour(s)" at bounding box center [66, 382] width 91 height 19
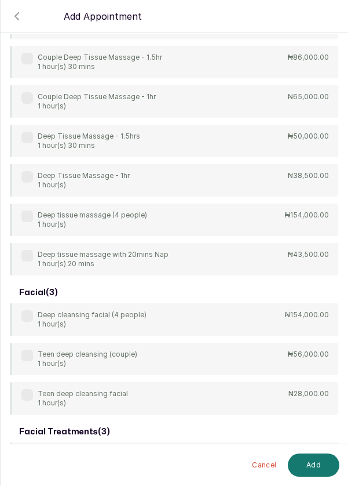
scroll to position [0, 0]
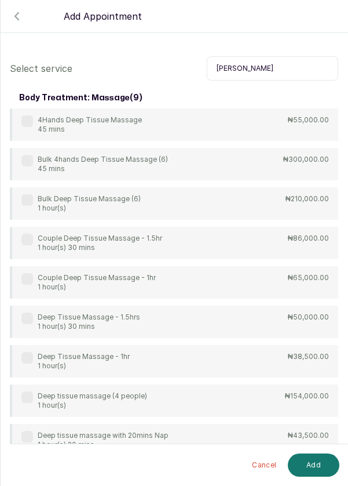
click at [254, 71] on input "[PERSON_NAME]" at bounding box center [273, 68] width 132 height 24
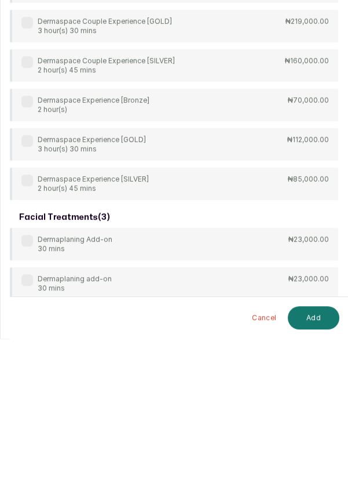
scroll to position [45, 0]
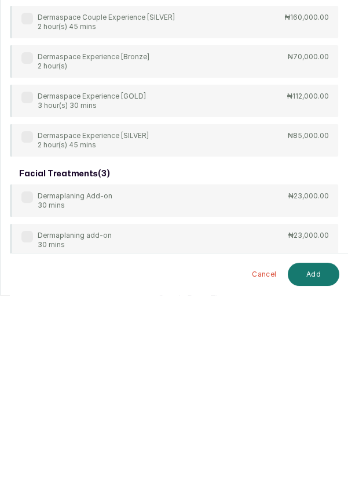
type input "Derm"
click at [23, 386] on div "advanced facial treatment: [MEDICAL_DATA] ( 1 ) Dermaspace Acnelan + [MEDICAL_D…" at bounding box center [174, 231] width 329 height 510
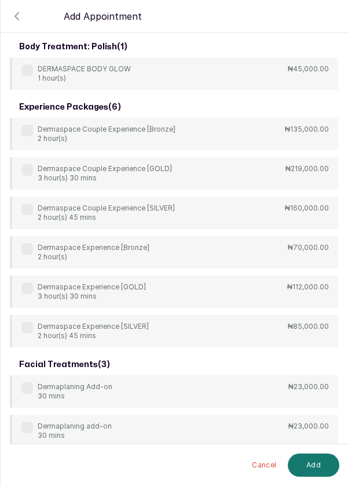
scroll to position [63, 0]
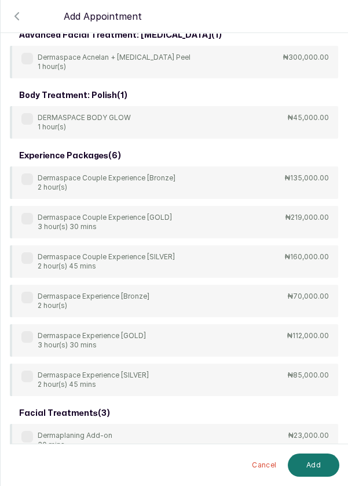
click at [28, 434] on label at bounding box center [27, 437] width 12 height 12
click at [321, 465] on button "Add" at bounding box center [314, 464] width 52 height 23
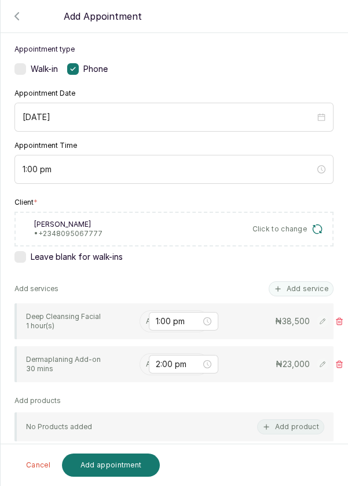
click at [146, 318] on input "text" at bounding box center [147, 321] width 2 height 8
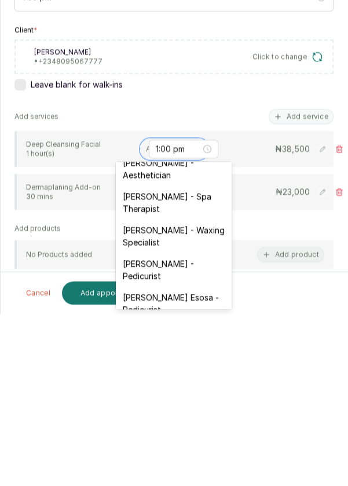
scroll to position [77, 0]
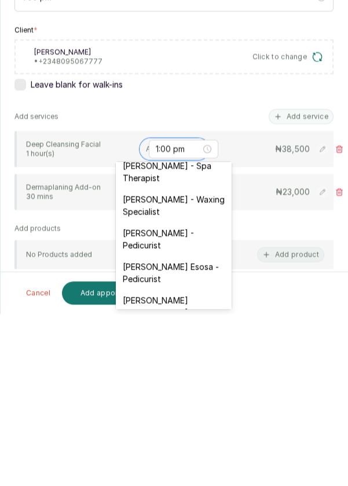
click at [187, 377] on div "[PERSON_NAME] - Waxing Specialist" at bounding box center [174, 378] width 116 height 34
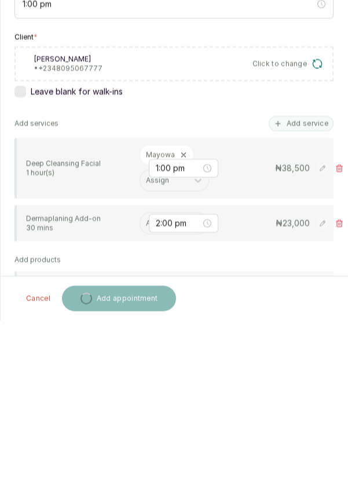
scroll to position [45, 0]
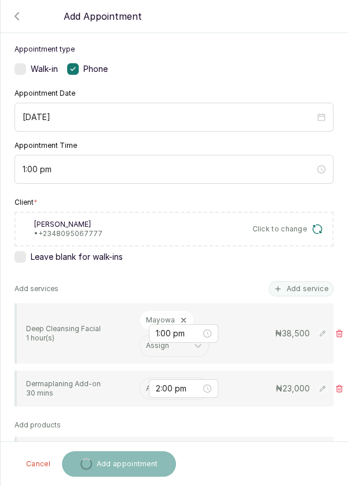
click at [146, 385] on input "text" at bounding box center [147, 388] width 2 height 8
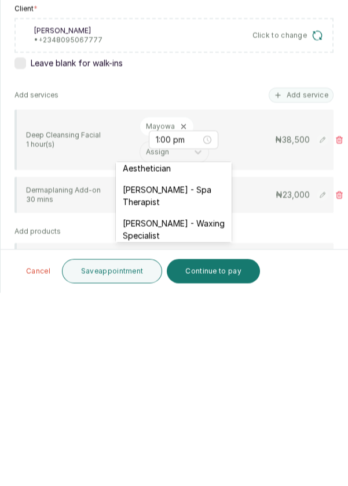
scroll to position [55, 0]
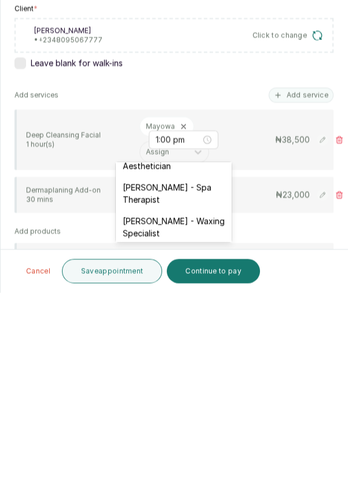
click at [177, 420] on div "[PERSON_NAME] - Waxing Specialist" at bounding box center [174, 421] width 116 height 34
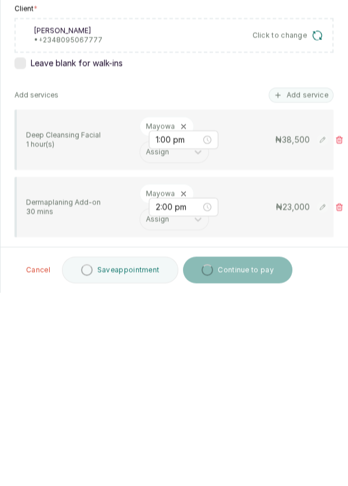
scroll to position [45, 0]
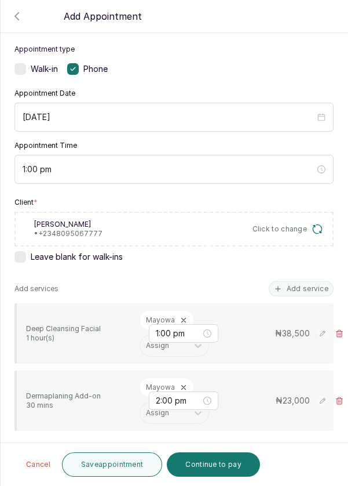
click at [120, 468] on button "Save appointment" at bounding box center [112, 464] width 101 height 24
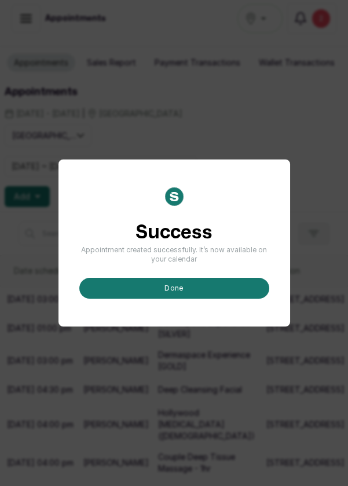
click at [169, 299] on button "done" at bounding box center [174, 288] width 190 height 21
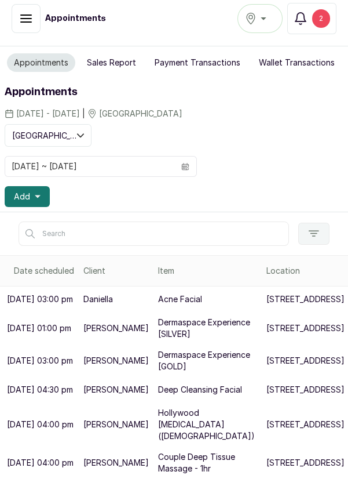
click at [31, 186] on button "Add" at bounding box center [27, 196] width 45 height 21
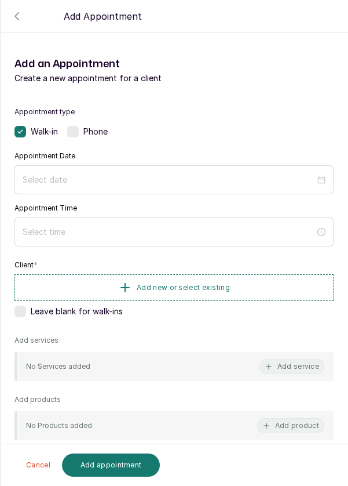
click at [85, 132] on span "Phone" at bounding box center [95, 132] width 24 height 12
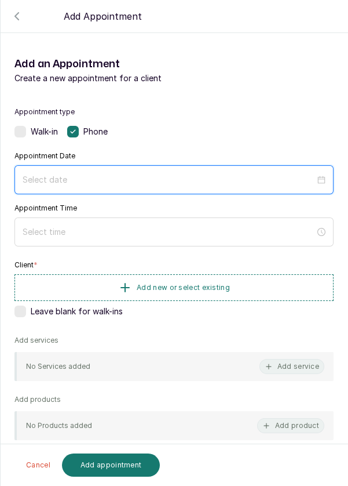
click at [71, 176] on input at bounding box center [169, 179] width 293 height 13
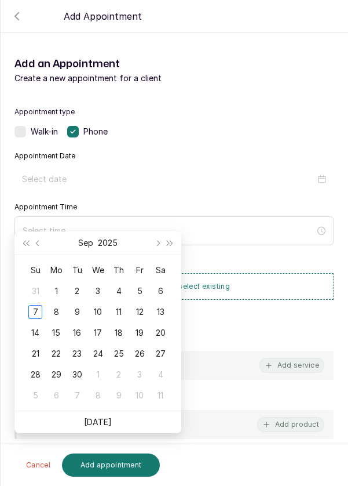
click at [59, 305] on div "8" at bounding box center [56, 312] width 14 height 14
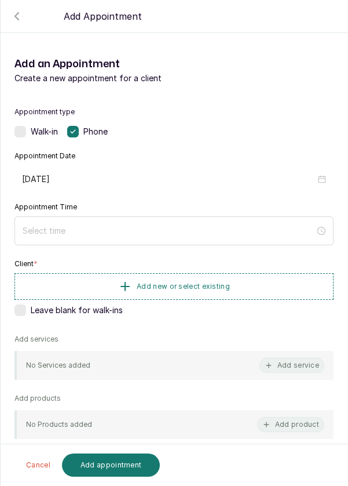
type input "[DATE]"
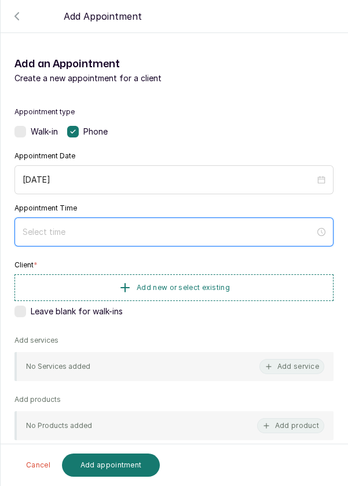
click at [107, 237] on input at bounding box center [169, 232] width 293 height 13
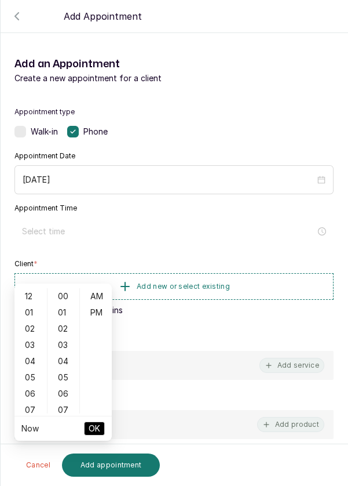
click at [37, 304] on div "01" at bounding box center [31, 312] width 28 height 16
click at [101, 304] on div "PM" at bounding box center [96, 312] width 28 height 16
type input "1:00 pm"
click at [90, 417] on span "OK" at bounding box center [95, 428] width 12 height 22
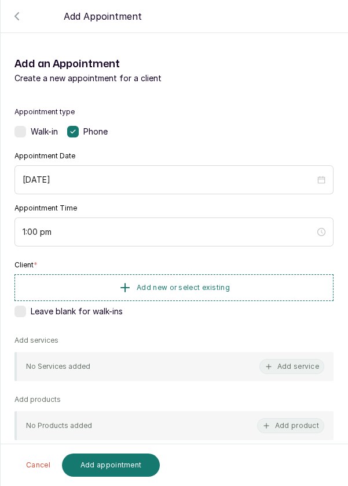
click at [155, 283] on span "Add new or select existing" at bounding box center [183, 287] width 93 height 9
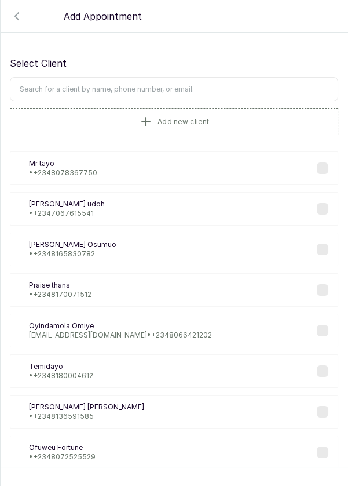
click at [110, 117] on button "Add new client" at bounding box center [174, 121] width 329 height 27
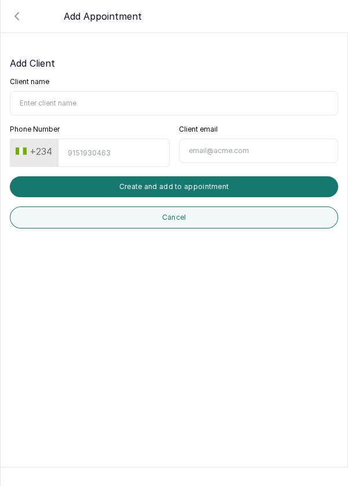
click at [69, 99] on input "Client name" at bounding box center [174, 103] width 329 height 24
type input "[PERSON_NAME]"
click at [94, 154] on input "Phone Number" at bounding box center [113, 153] width 111 height 28
click at [88, 154] on input "Phone Number" at bounding box center [113, 153] width 111 height 28
type input "8166362755"
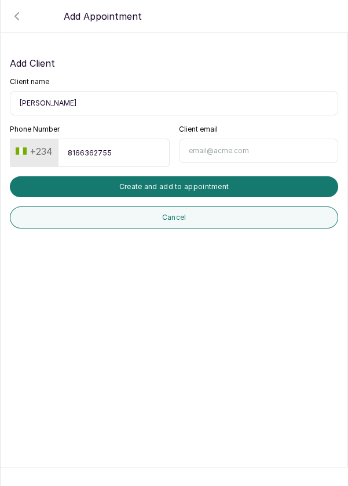
click at [210, 186] on button "Create and add to appointment" at bounding box center [174, 186] width 329 height 21
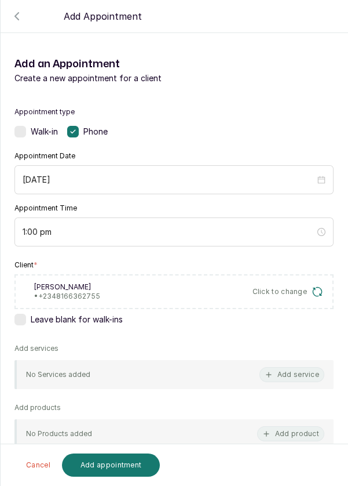
click at [299, 378] on button "Add service" at bounding box center [292, 374] width 65 height 15
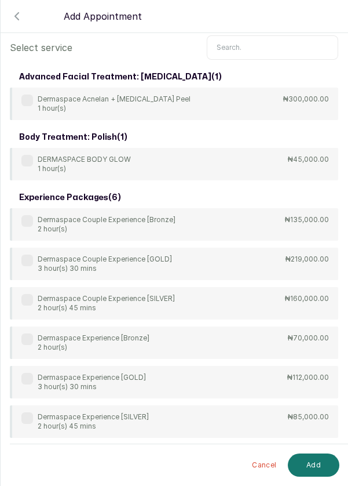
scroll to position [46, 0]
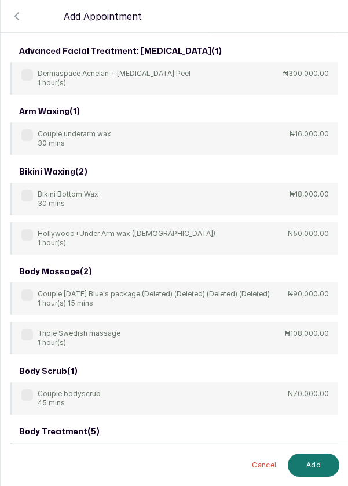
click at [264, 34] on input "text" at bounding box center [273, 22] width 132 height 24
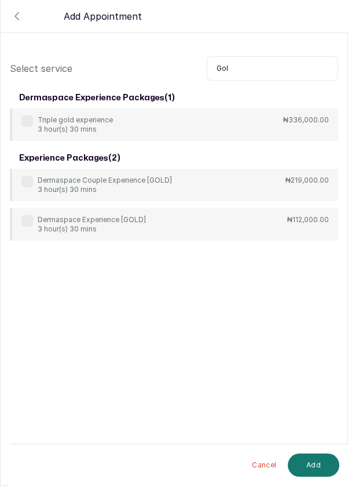
type input "Gol"
click at [301, 226] on div "Dermaspace Experience [GOLD] 3 hour(s) 30 mins ₦112,000.00" at bounding box center [174, 224] width 329 height 32
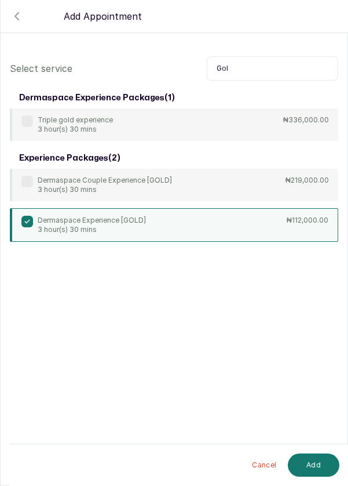
click at [316, 467] on button "Add" at bounding box center [314, 464] width 52 height 23
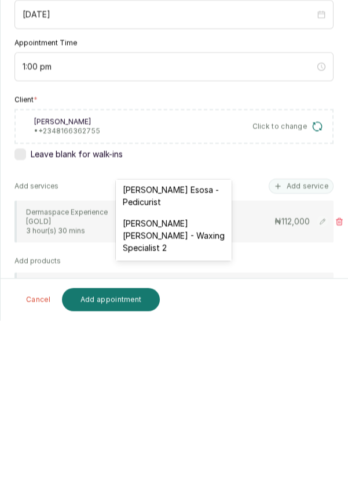
scroll to position [177, 0]
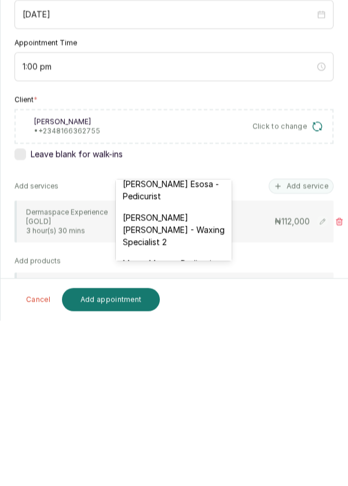
click at [187, 388] on div "[PERSON_NAME] [PERSON_NAME] - Waxing Specialist 2" at bounding box center [174, 395] width 116 height 46
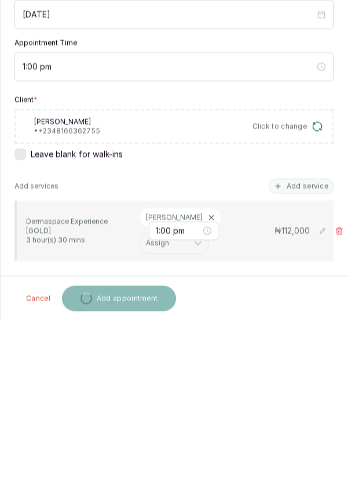
scroll to position [45, 0]
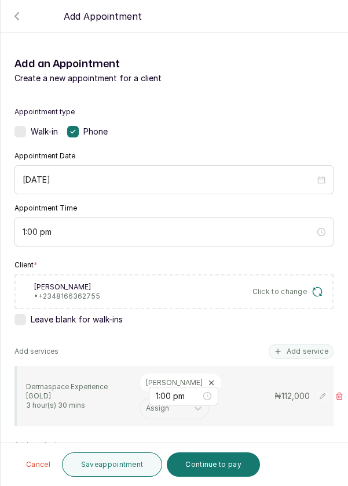
click at [115, 474] on button "Save appointment" at bounding box center [112, 464] width 101 height 24
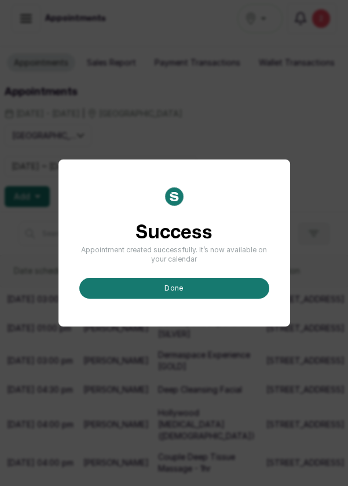
click at [189, 299] on button "done" at bounding box center [174, 288] width 190 height 21
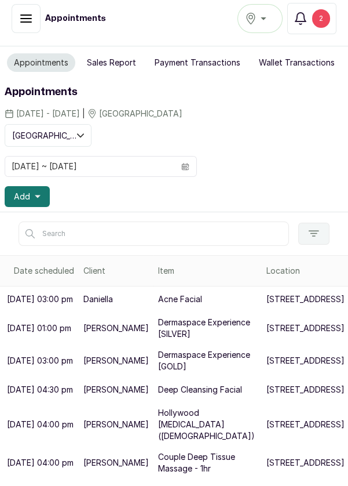
click at [24, 191] on span "Add" at bounding box center [22, 197] width 16 height 12
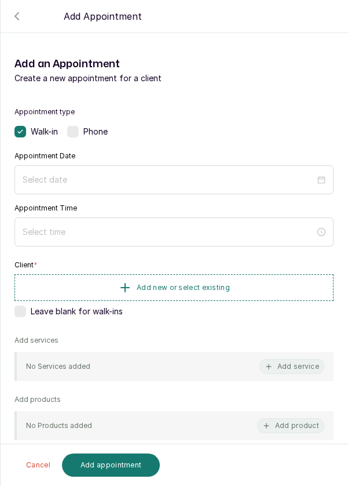
click at [70, 135] on label at bounding box center [73, 132] width 12 height 12
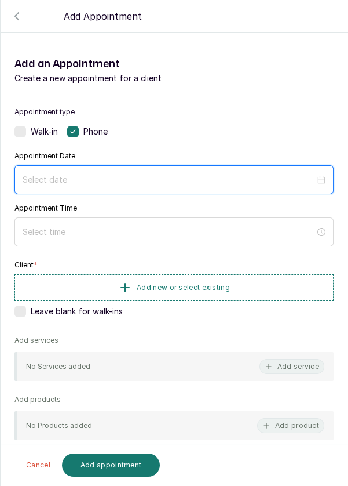
click at [84, 185] on input at bounding box center [169, 179] width 293 height 13
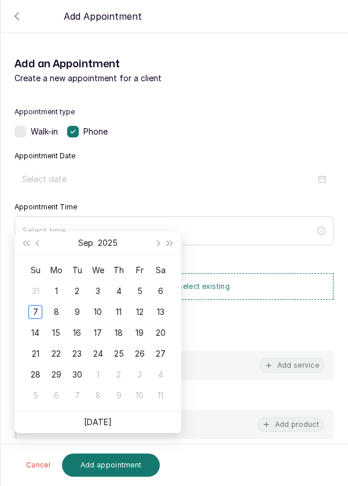
click at [59, 305] on div "8" at bounding box center [56, 312] width 14 height 14
type input "[DATE]"
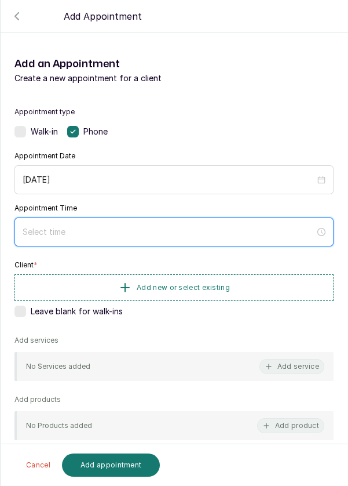
click at [129, 227] on input at bounding box center [169, 232] width 293 height 13
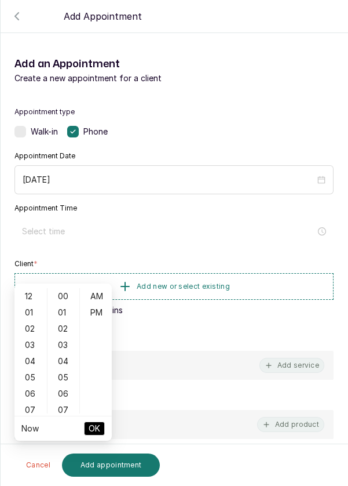
click at [35, 304] on div "01" at bounding box center [31, 312] width 28 height 16
click at [101, 304] on div "PM" at bounding box center [96, 312] width 28 height 16
type input "1:00 pm"
click at [93, 417] on span "OK" at bounding box center [95, 428] width 12 height 22
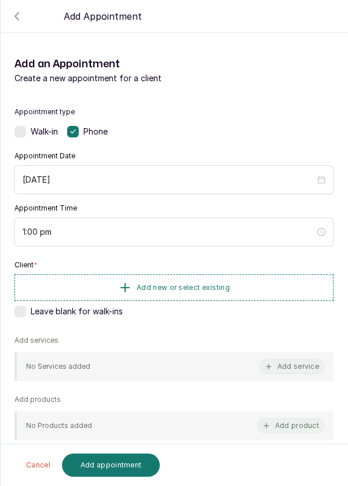
click at [201, 286] on span "Add new or select existing" at bounding box center [183, 287] width 93 height 9
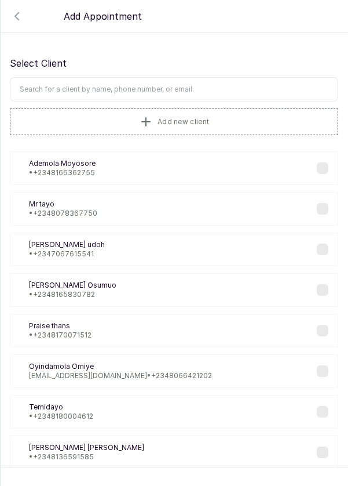
click at [59, 126] on button "Add new client" at bounding box center [174, 121] width 329 height 27
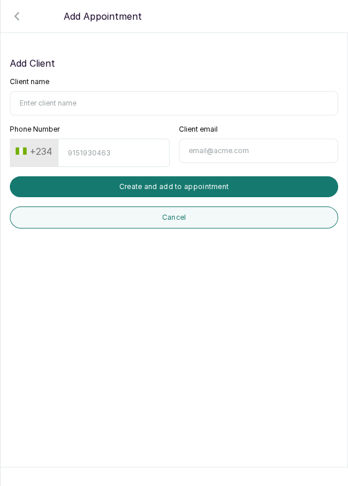
click at [62, 101] on input "Client name" at bounding box center [174, 103] width 329 height 24
click at [63, 107] on input "[PERSON_NAME]" at bounding box center [174, 103] width 329 height 24
type input "[PERSON_NAME]"
click at [126, 151] on input "Phone Number" at bounding box center [113, 153] width 111 height 28
type input "7018799808"
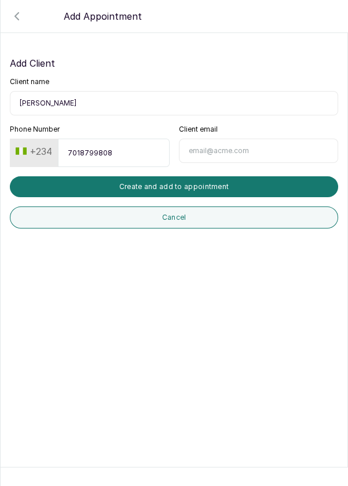
click at [201, 187] on button "Create and add to appointment" at bounding box center [174, 186] width 329 height 21
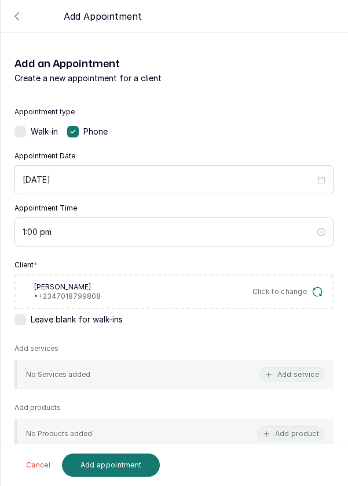
click at [305, 380] on button "Add service" at bounding box center [292, 374] width 65 height 15
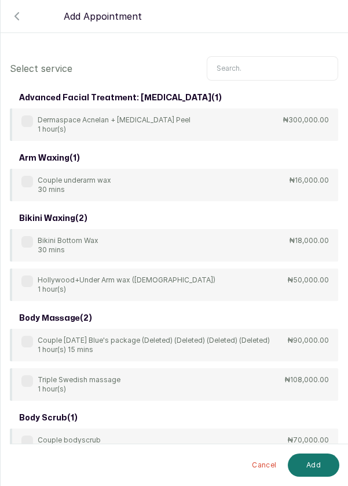
scroll to position [0, 0]
click at [250, 71] on input "text" at bounding box center [273, 68] width 132 height 24
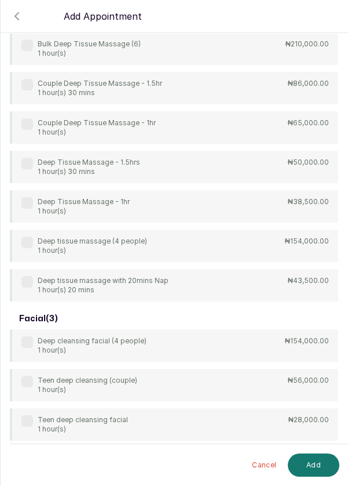
type input "[PERSON_NAME]"
click at [162, 205] on div "4Hands Deep Tissue Massage 45 mins ₦55,000.00 Bulk 4hands Deep Tissue Massage (…" at bounding box center [174, 128] width 329 height 348
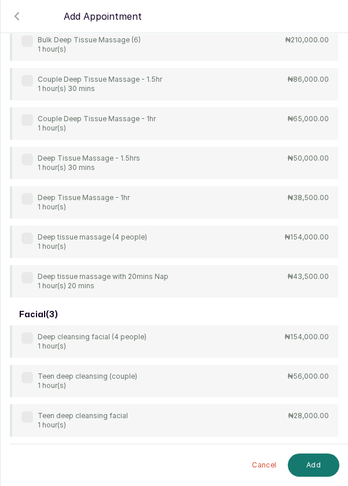
scroll to position [170, 0]
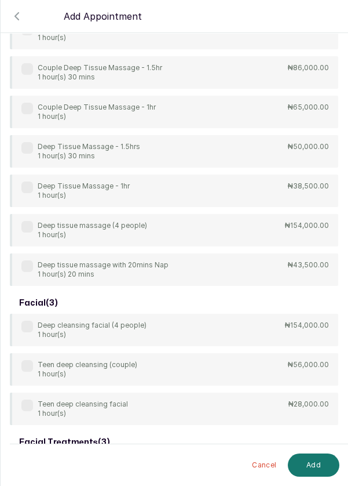
click at [24, 183] on label at bounding box center [27, 187] width 12 height 12
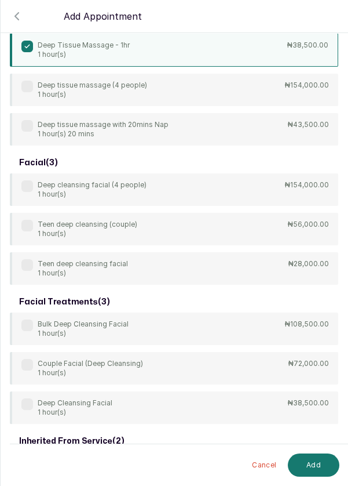
scroll to position [348, 0]
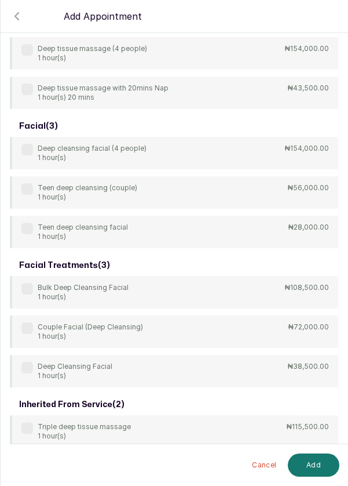
click at [107, 371] on p "1 hour(s)" at bounding box center [75, 375] width 75 height 9
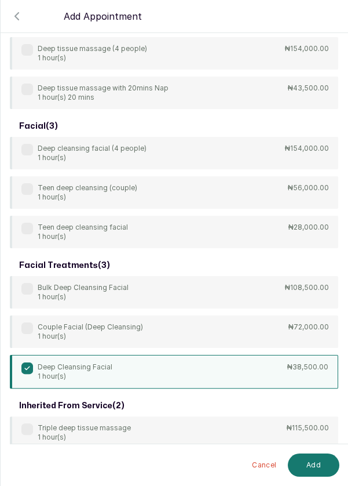
click at [315, 460] on button "Add" at bounding box center [314, 464] width 52 height 23
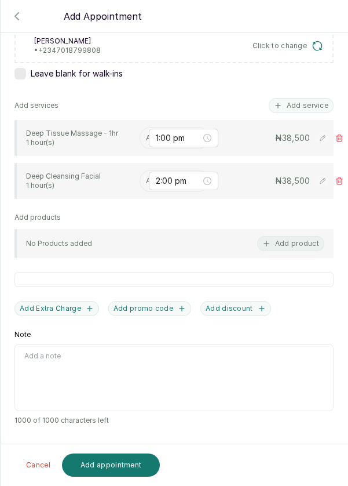
scroll to position [187, 0]
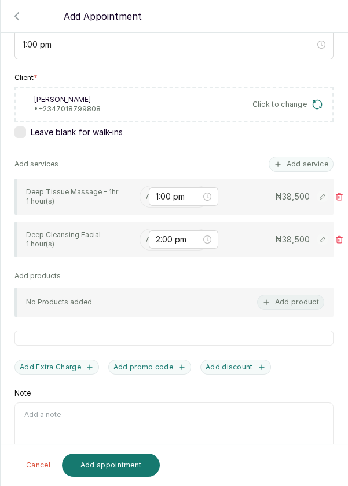
click at [146, 194] on input "text" at bounding box center [147, 196] width 2 height 8
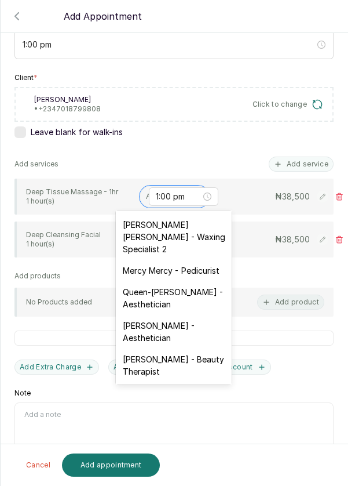
scroll to position [191, 0]
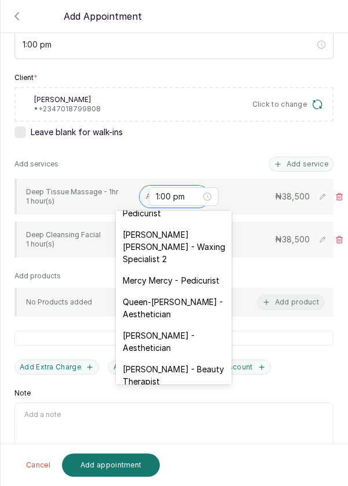
click at [181, 250] on div "[PERSON_NAME] [PERSON_NAME] - Waxing Specialist 2" at bounding box center [174, 247] width 116 height 46
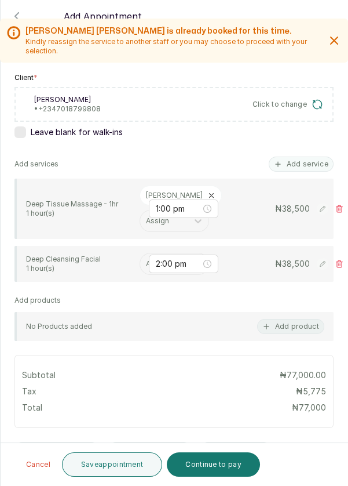
click at [146, 261] on input "text" at bounding box center [147, 264] width 2 height 8
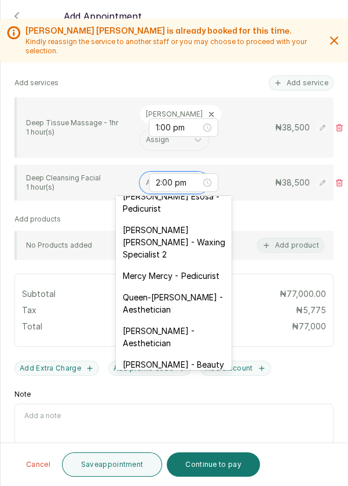
scroll to position [181, 0]
click at [183, 236] on div "[PERSON_NAME] [PERSON_NAME] - Waxing Specialist 2" at bounding box center [174, 242] width 116 height 46
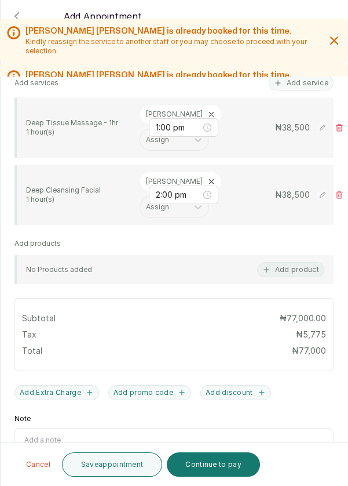
click at [126, 464] on button "Save appointment" at bounding box center [112, 464] width 101 height 24
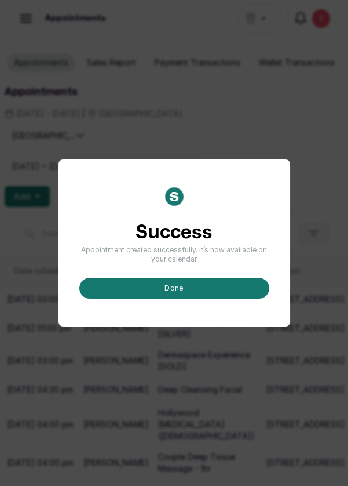
click at [172, 299] on button "done" at bounding box center [174, 288] width 190 height 21
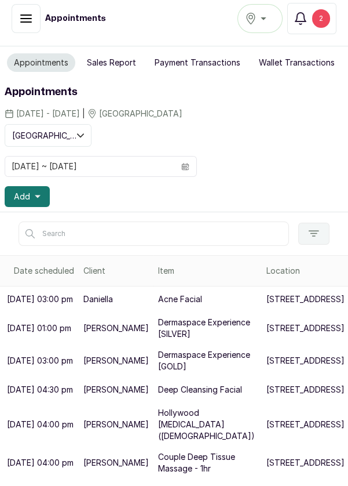
click at [26, 191] on span "Add" at bounding box center [22, 197] width 16 height 12
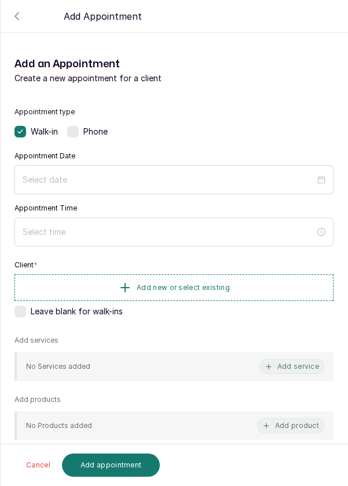
click at [75, 134] on label at bounding box center [73, 132] width 12 height 12
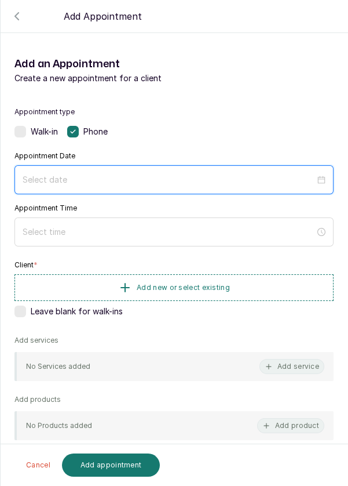
click at [67, 173] on input at bounding box center [169, 179] width 293 height 13
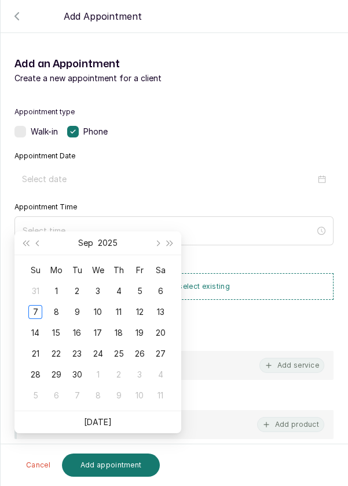
click at [61, 305] on div "8" at bounding box center [56, 312] width 14 height 14
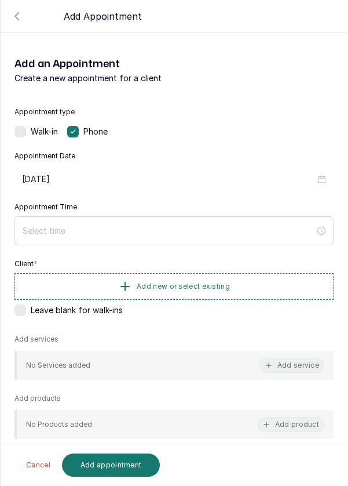
type input "[DATE]"
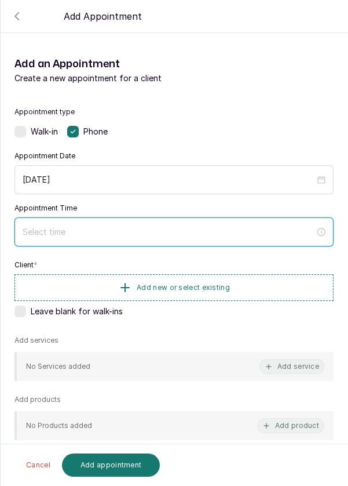
click at [72, 226] on input at bounding box center [169, 232] width 293 height 13
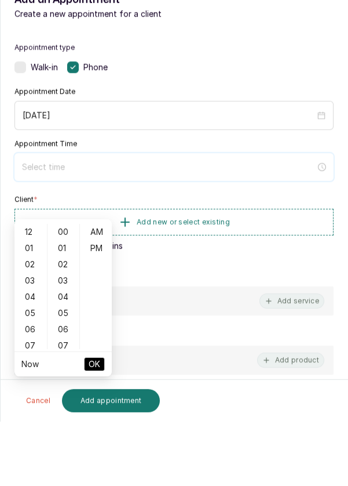
scroll to position [45, 0]
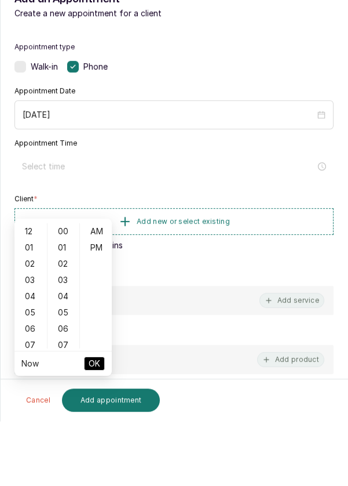
click at [37, 337] on div "03" at bounding box center [31, 345] width 28 height 16
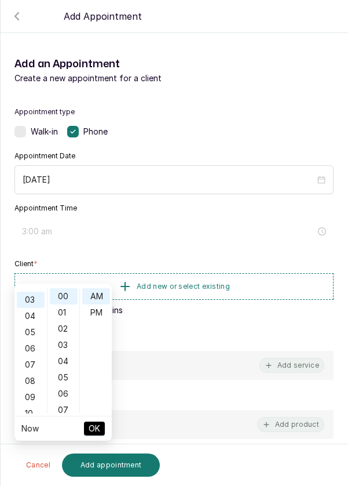
scroll to position [49, 0]
click at [101, 304] on div "PM" at bounding box center [96, 312] width 28 height 16
type input "3:00 pm"
click at [92, 417] on span "OK" at bounding box center [95, 428] width 12 height 22
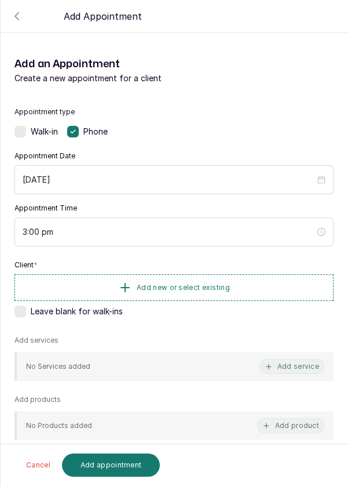
click at [191, 285] on span "Add new or select existing" at bounding box center [183, 287] width 93 height 9
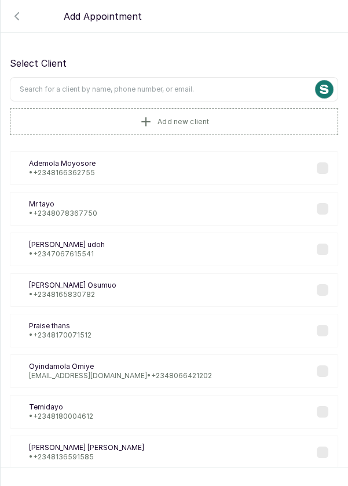
click at [96, 91] on input "text" at bounding box center [174, 89] width 329 height 24
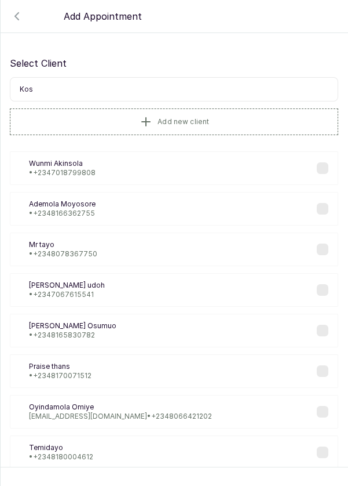
type input "Kosi"
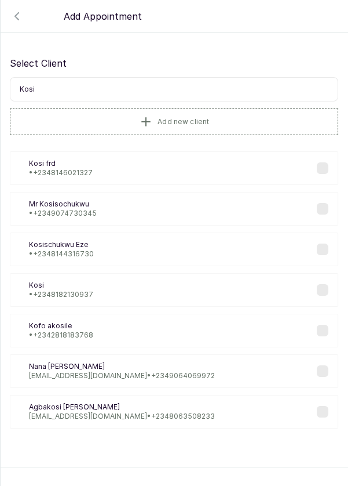
scroll to position [0, 0]
click at [132, 126] on button "Add new client" at bounding box center [174, 121] width 329 height 27
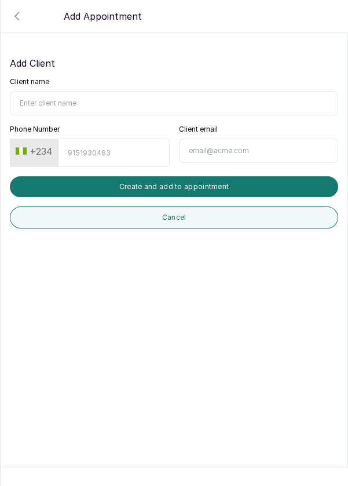
click at [66, 106] on input "Client name" at bounding box center [174, 103] width 329 height 24
type input "[PERSON_NAME]"
click at [103, 155] on input "Phone Number" at bounding box center [113, 153] width 111 height 28
type input "8146021327"
click at [212, 187] on button "Create and add to appointment" at bounding box center [174, 186] width 329 height 21
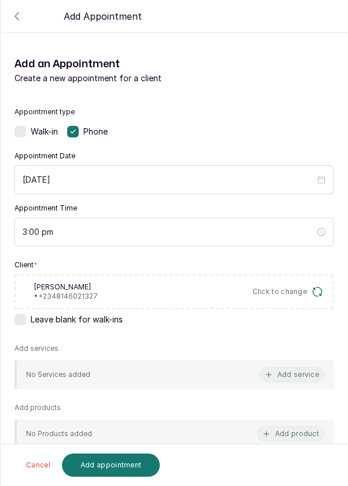
click at [291, 370] on button "Add service" at bounding box center [292, 374] width 65 height 15
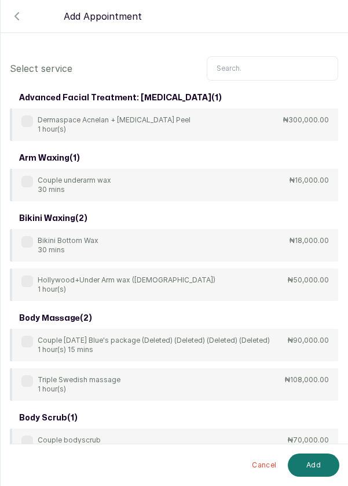
click at [279, 69] on input "text" at bounding box center [273, 68] width 132 height 24
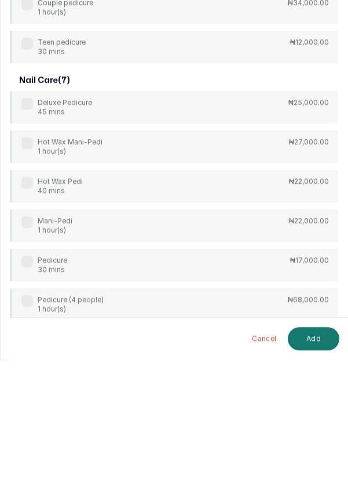
scroll to position [45, 0]
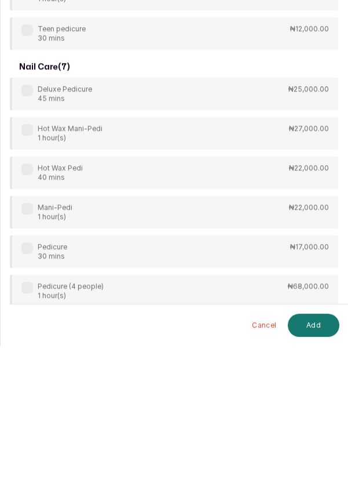
click at [28, 388] on label at bounding box center [27, 388] width 12 height 12
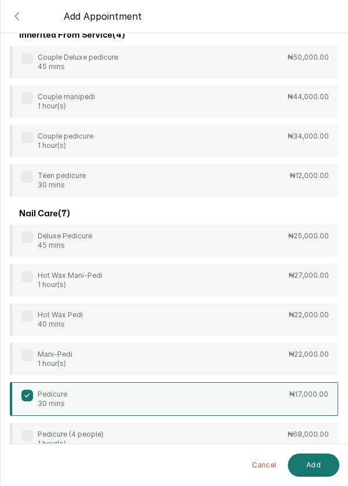
scroll to position [0, 0]
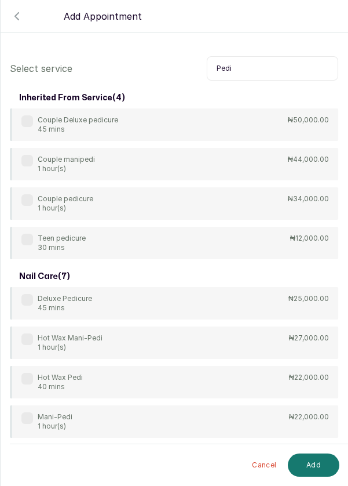
click at [250, 68] on input "Pedi" at bounding box center [273, 68] width 132 height 24
type input "P"
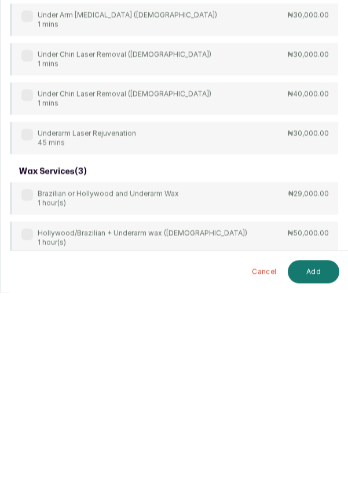
scroll to position [46, 0]
type input "Under"
click at [30, 422] on div "arm waxing ( 1 ) Couple underarm wax 30 mins ₦16,000.00 bikini waxing ( 1 ) Hol…" at bounding box center [174, 162] width 329 height 649
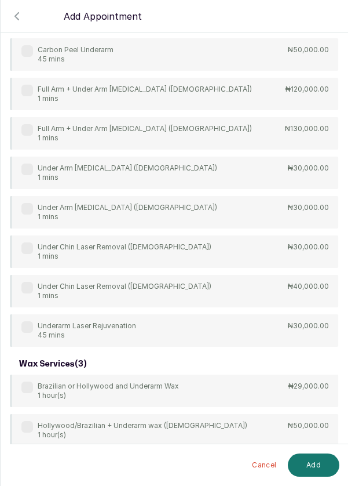
scroll to position [0, 0]
click at [34, 468] on div "Under Arm Wax 15 mins" at bounding box center [55, 469] width 68 height 19
click at [305, 477] on button "Add" at bounding box center [314, 464] width 52 height 23
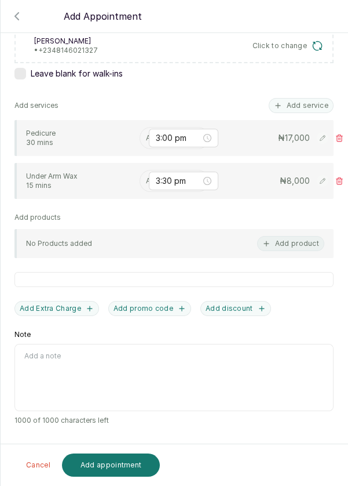
scroll to position [187, 0]
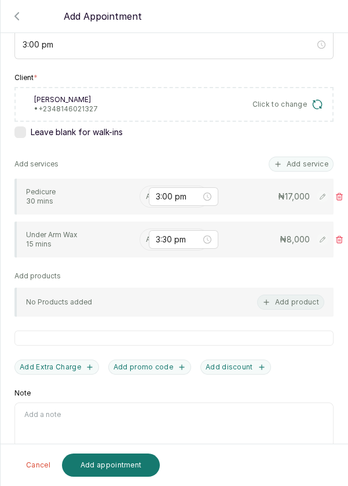
click at [146, 197] on input "text" at bounding box center [147, 196] width 2 height 8
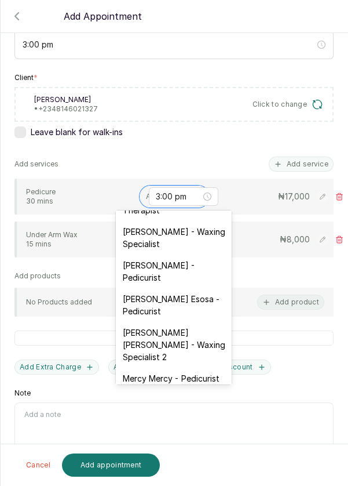
scroll to position [99, 0]
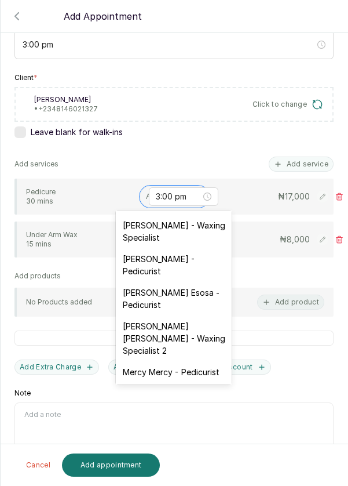
click at [178, 232] on div "[PERSON_NAME] - Waxing Specialist" at bounding box center [174, 232] width 116 height 34
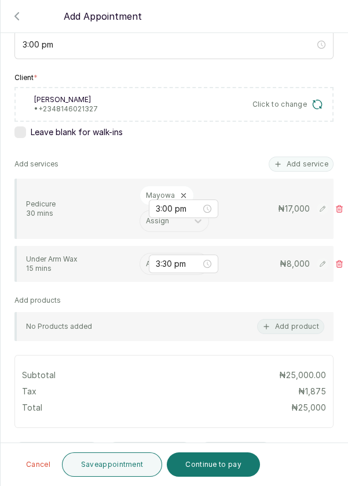
click at [147, 260] on input "text" at bounding box center [147, 264] width 2 height 8
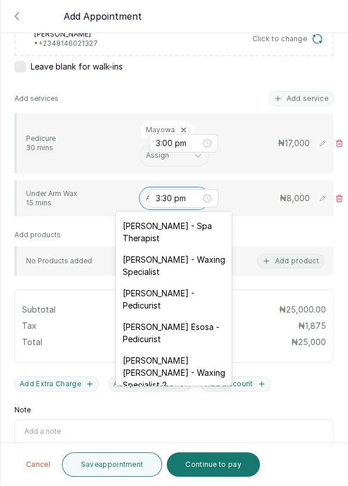
scroll to position [68, 0]
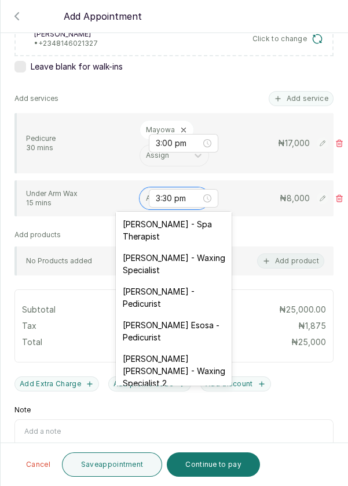
click at [157, 267] on div "[PERSON_NAME] - Waxing Specialist" at bounding box center [174, 264] width 116 height 34
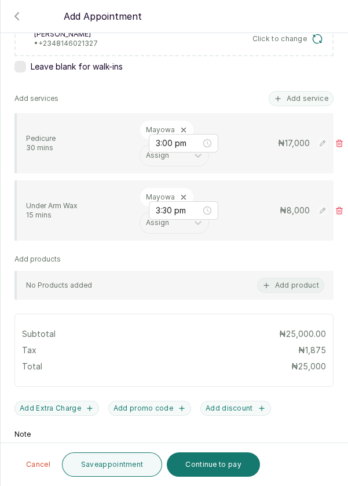
click at [152, 125] on p "Mayowa" at bounding box center [160, 129] width 29 height 9
click at [184, 128] on icon at bounding box center [184, 130] width 8 height 8
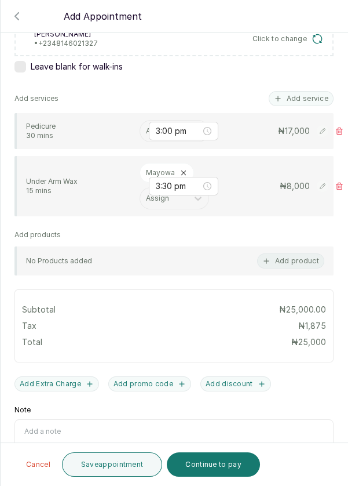
click at [146, 129] on input "text" at bounding box center [147, 131] width 2 height 8
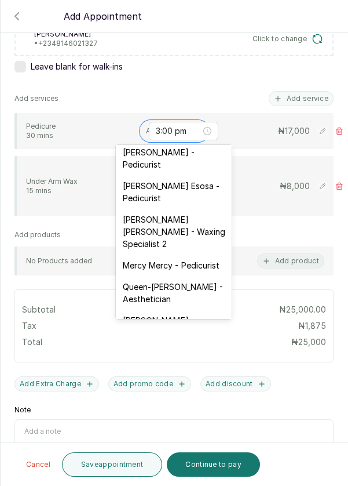
scroll to position [141, 0]
click at [180, 223] on div "[PERSON_NAME] [PERSON_NAME] - Waxing Specialist 2" at bounding box center [174, 231] width 116 height 46
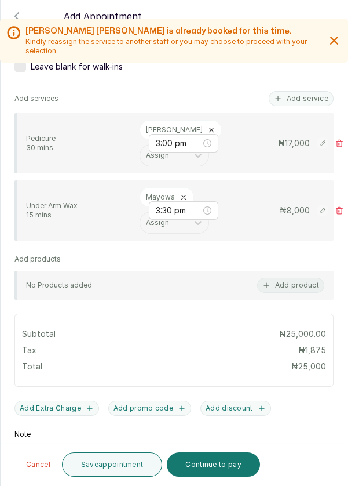
click at [121, 467] on button "Save appointment" at bounding box center [112, 464] width 101 height 24
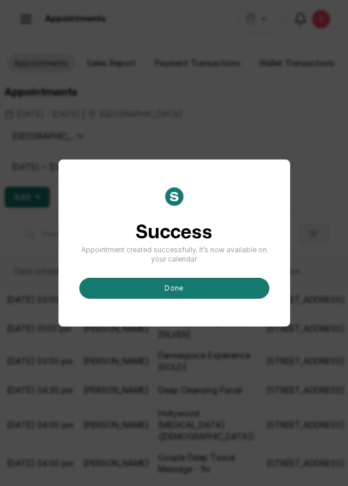
click at [176, 299] on button "done" at bounding box center [174, 288] width 190 height 21
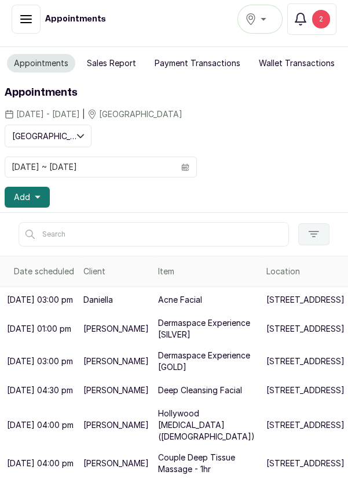
click at [28, 201] on button "Add" at bounding box center [27, 197] width 45 height 21
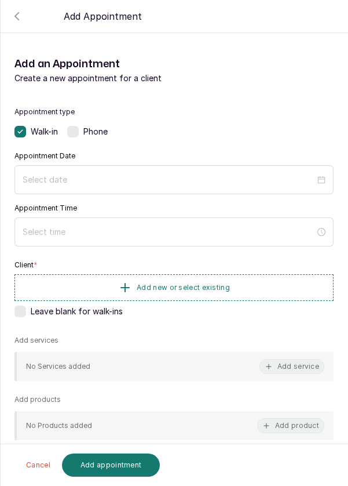
click at [81, 135] on div "Phone" at bounding box center [87, 132] width 41 height 12
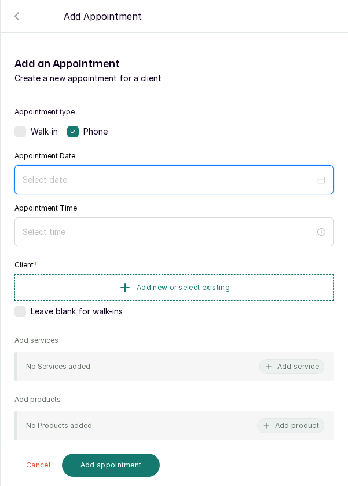
click at [119, 185] on input at bounding box center [169, 179] width 293 height 13
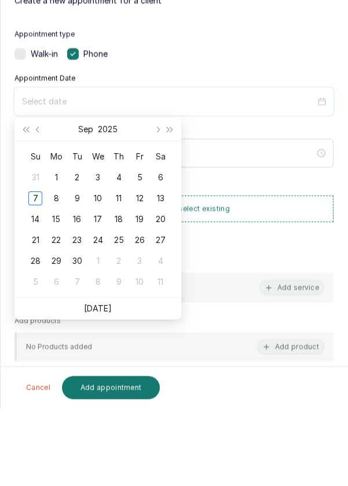
scroll to position [8, 0]
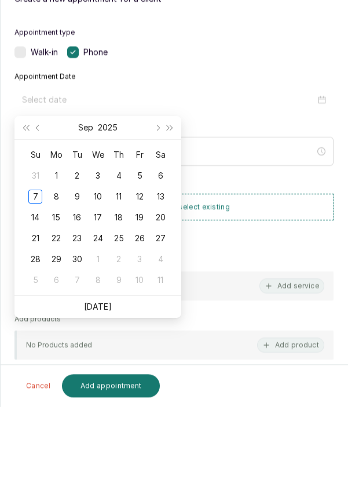
click at [54, 276] on div "8" at bounding box center [56, 276] width 14 height 14
type input "[DATE]"
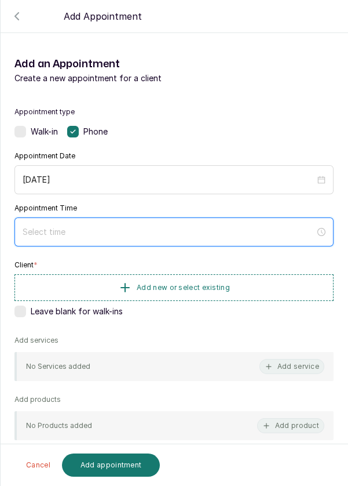
click at [93, 232] on input at bounding box center [169, 232] width 293 height 13
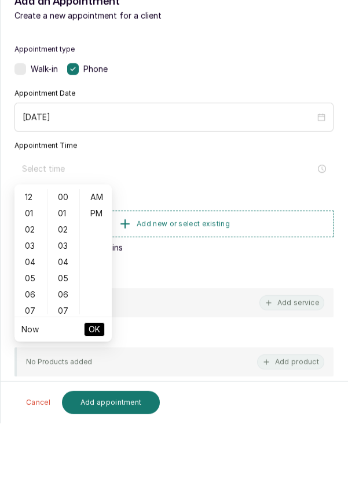
click at [31, 324] on div "04" at bounding box center [31, 325] width 28 height 16
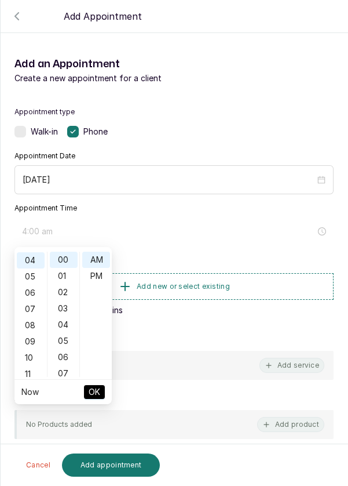
scroll to position [64, 0]
click at [100, 276] on div "PM" at bounding box center [96, 276] width 28 height 16
type input "4:00 pm"
click at [93, 396] on span "OK" at bounding box center [95, 392] width 12 height 22
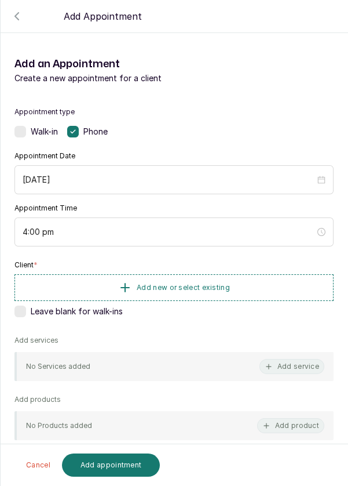
click at [213, 287] on span "Add new or select existing" at bounding box center [183, 287] width 93 height 9
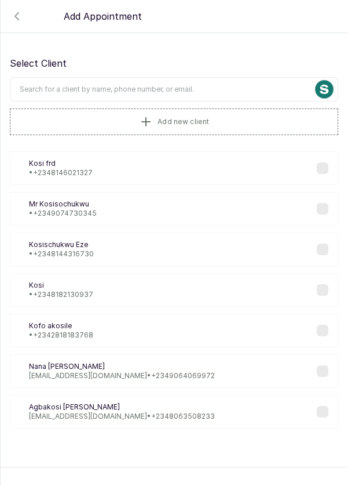
click at [122, 122] on button "Add new client" at bounding box center [174, 121] width 329 height 27
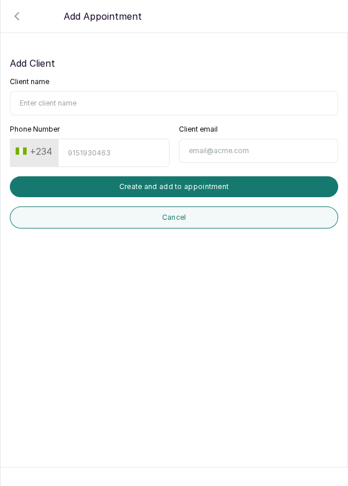
click at [52, 100] on input "Client name" at bounding box center [174, 103] width 329 height 24
type input "Dr Nike"
click at [114, 150] on input "Phone Number" at bounding box center [113, 153] width 111 height 28
type input "8033158471"
click at [202, 194] on button "Create and add to appointment" at bounding box center [174, 186] width 329 height 21
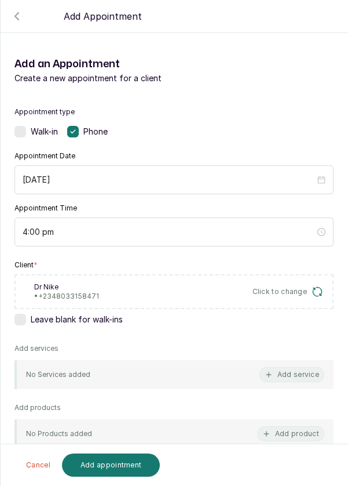
click at [303, 368] on button "Add service" at bounding box center [292, 374] width 65 height 15
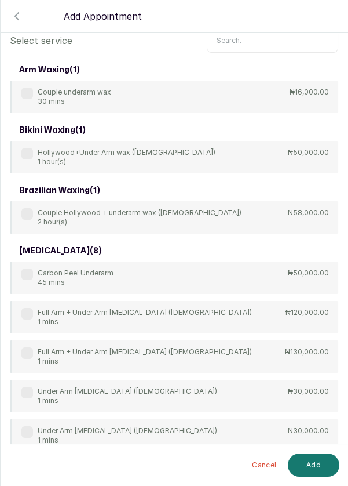
scroll to position [46, 0]
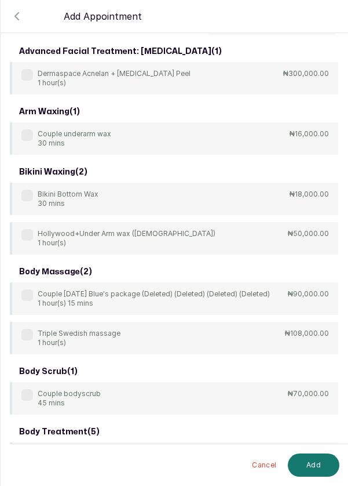
click at [244, 34] on input "text" at bounding box center [273, 22] width 132 height 24
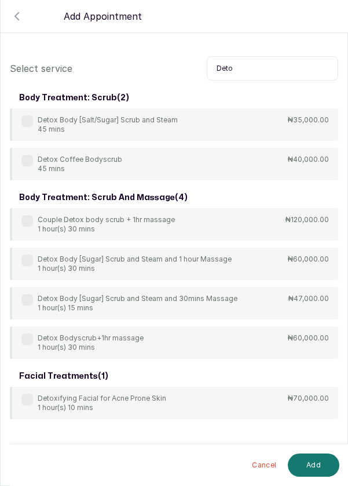
click at [30, 124] on label at bounding box center [27, 121] width 12 height 12
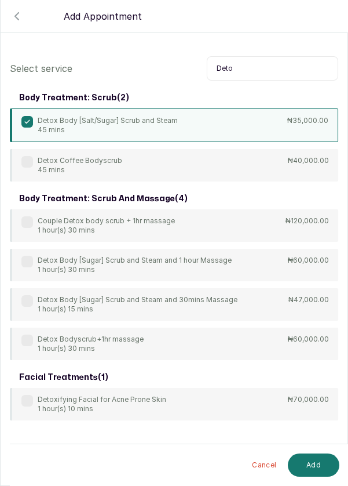
click at [248, 67] on input "Deto" at bounding box center [273, 68] width 132 height 24
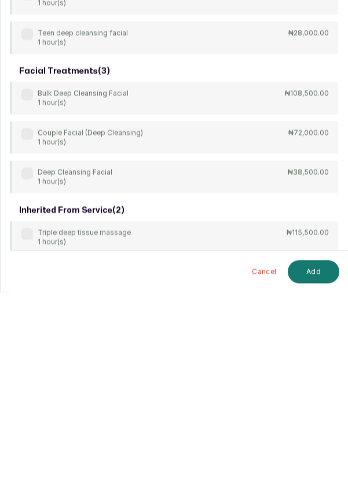
scroll to position [19, 0]
type input "[PERSON_NAME]"
click at [249, 346] on div "body treatment: massage ( 9 ) 4Hands Deep Tissue Massage 45 mins ₦55,000.00 Bul…" at bounding box center [174, 113] width 329 height 747
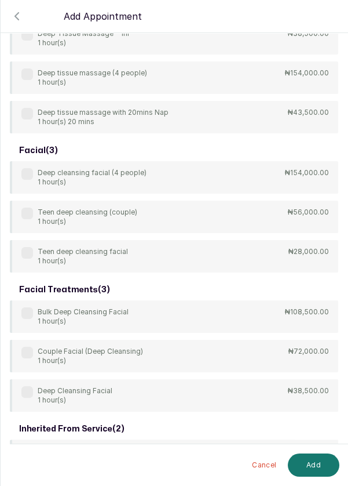
scroll to position [348, 0]
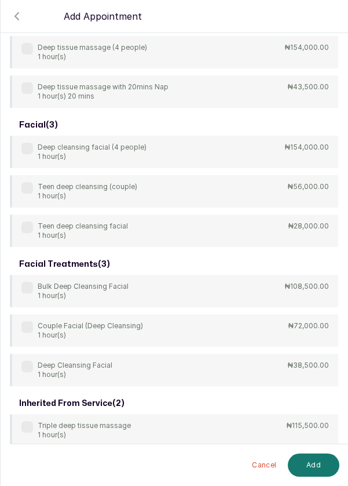
click at [23, 368] on label at bounding box center [27, 367] width 12 height 12
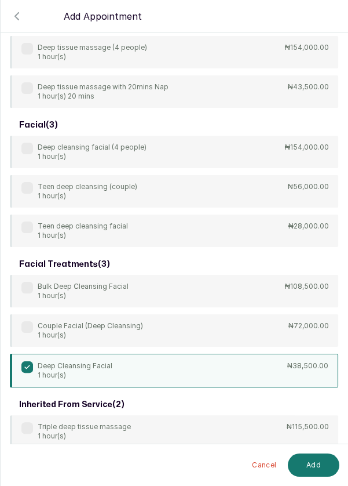
click at [313, 461] on button "Add" at bounding box center [314, 464] width 52 height 23
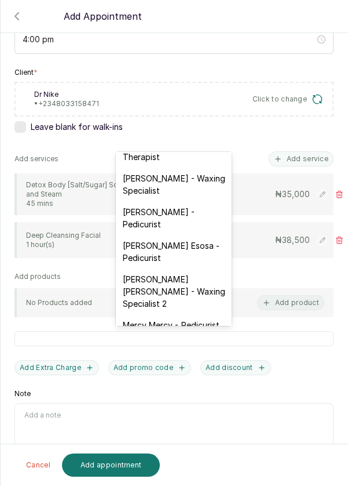
scroll to position [97, 0]
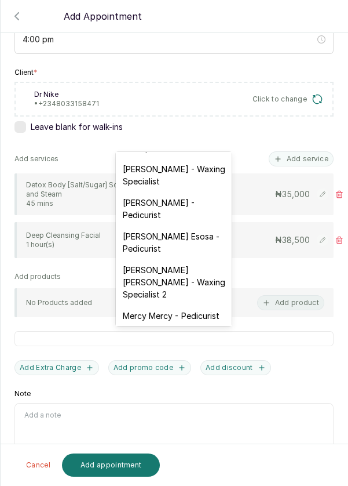
click at [175, 280] on div "[PERSON_NAME] [PERSON_NAME] - Waxing Specialist 2" at bounding box center [174, 282] width 116 height 46
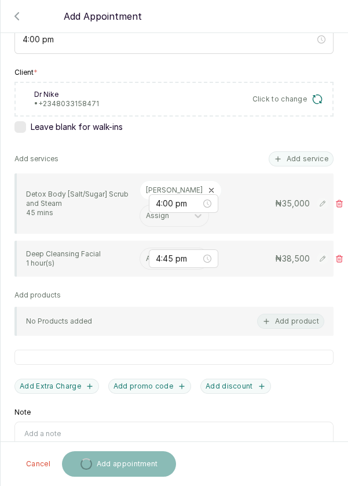
click at [146, 255] on input "text" at bounding box center [147, 259] width 2 height 8
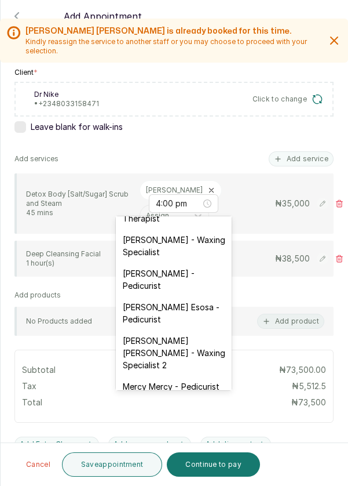
scroll to position [96, 0]
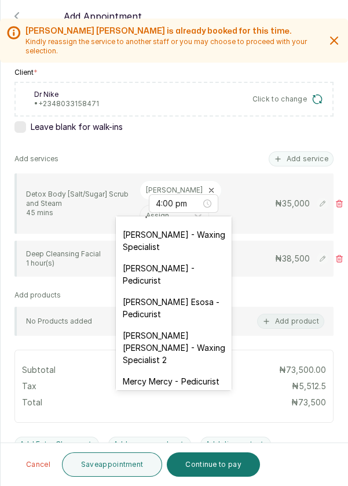
click at [177, 245] on div "[PERSON_NAME] - Waxing Specialist" at bounding box center [174, 241] width 116 height 34
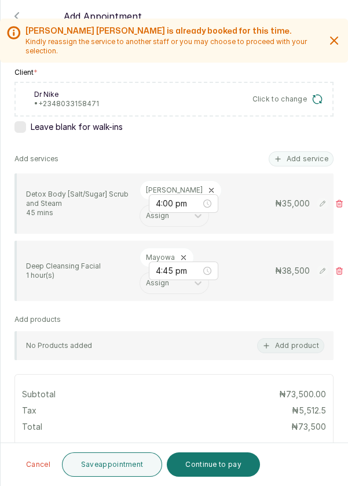
click at [133, 460] on button "Save appointment" at bounding box center [112, 464] width 101 height 24
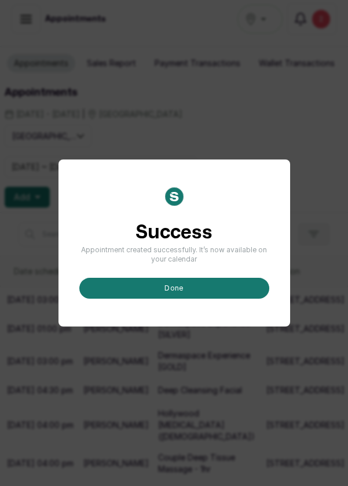
click at [184, 299] on button "done" at bounding box center [174, 288] width 190 height 21
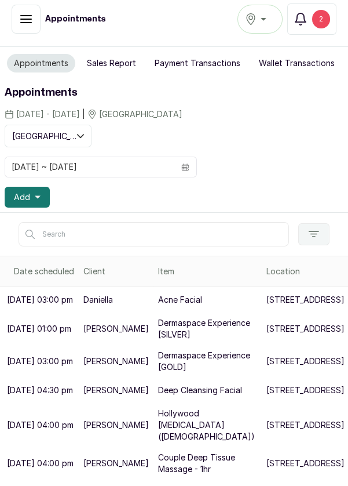
click at [321, 21] on div "2" at bounding box center [321, 19] width 18 height 19
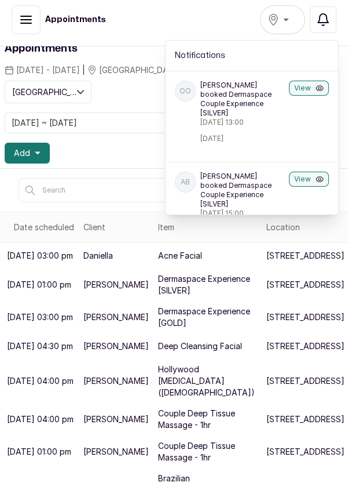
scroll to position [64, 0]
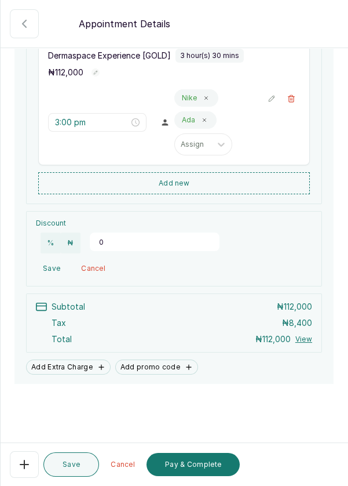
scroll to position [6, 0]
click at [209, 476] on button "Pay & Complete" at bounding box center [193, 464] width 93 height 23
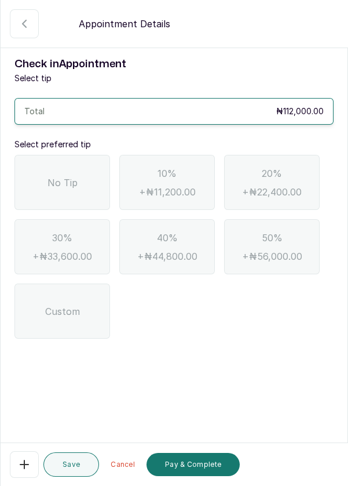
scroll to position [0, 0]
click at [104, 183] on div "No Tip" at bounding box center [62, 182] width 96 height 55
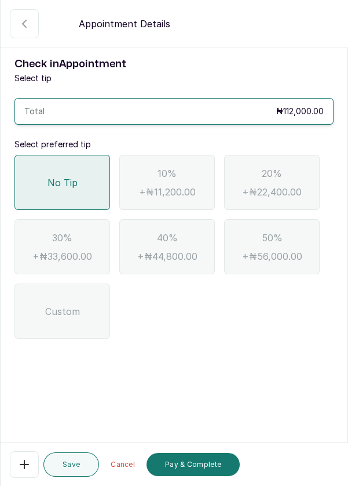
click at [202, 476] on button "Pay & Complete" at bounding box center [193, 464] width 93 height 23
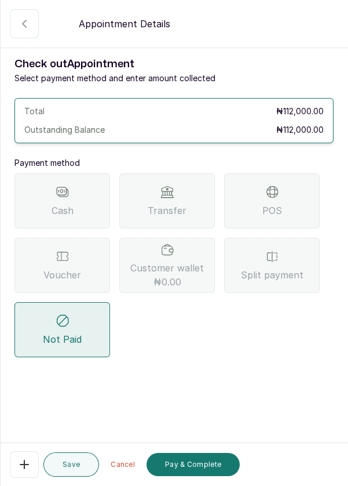
click at [83, 267] on div "Voucher" at bounding box center [62, 265] width 96 height 55
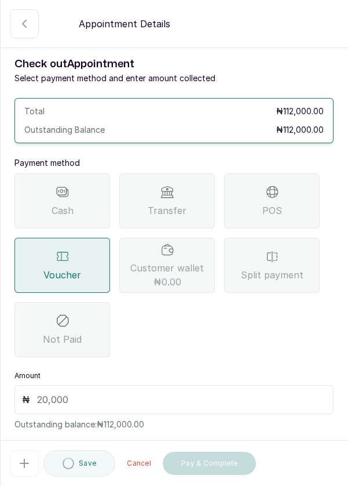
click at [217, 396] on input "text" at bounding box center [181, 400] width 289 height 14
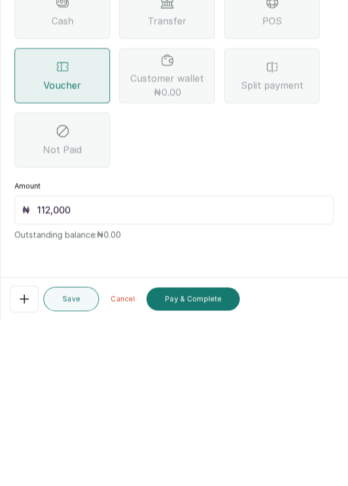
scroll to position [6, 0]
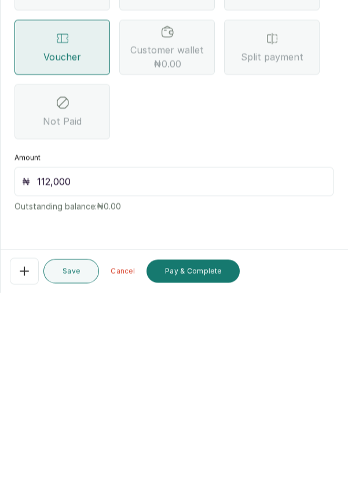
type input "112,000"
click at [206, 463] on button "Pay & Complete" at bounding box center [193, 464] width 93 height 23
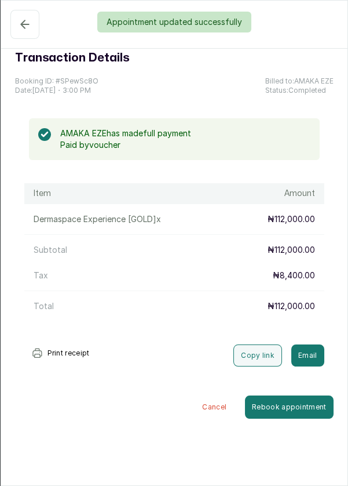
scroll to position [0, 0]
click at [38, 27] on div "Appointment updated successfully" at bounding box center [174, 22] width 348 height 21
click at [23, 35] on button "Completed" at bounding box center [24, 24] width 29 height 29
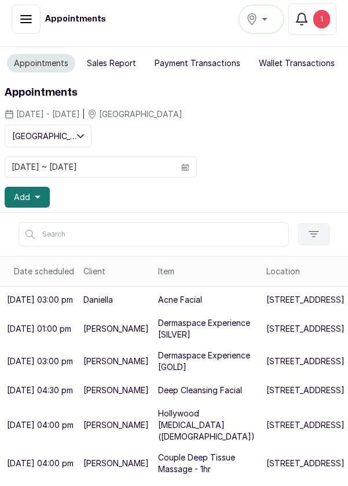
click at [120, 63] on button "Sales Report" at bounding box center [111, 63] width 63 height 19
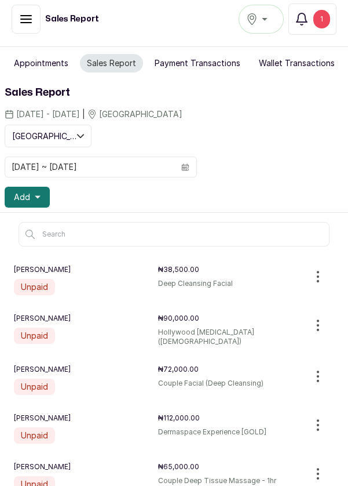
click at [318, 30] on button "Notifications 1" at bounding box center [313, 18] width 48 height 31
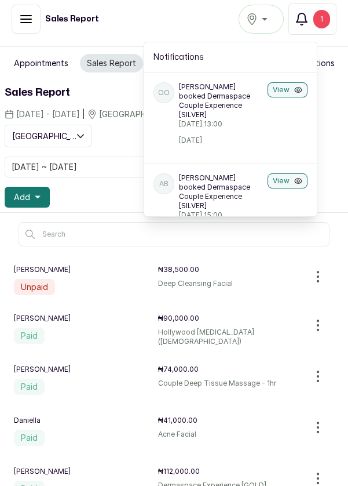
click at [314, 20] on div "1" at bounding box center [322, 19] width 17 height 19
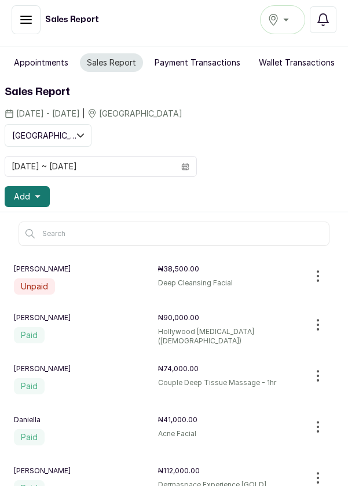
click at [45, 53] on button "Appointments" at bounding box center [41, 62] width 68 height 19
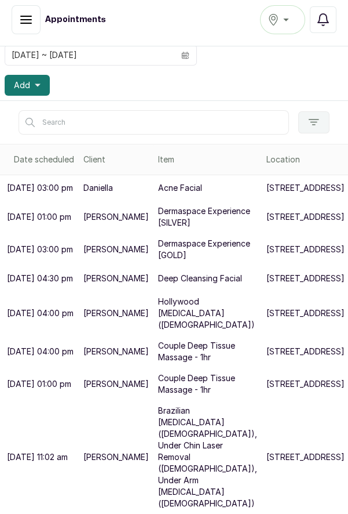
scroll to position [253, 0]
